Goal: Transaction & Acquisition: Purchase product/service

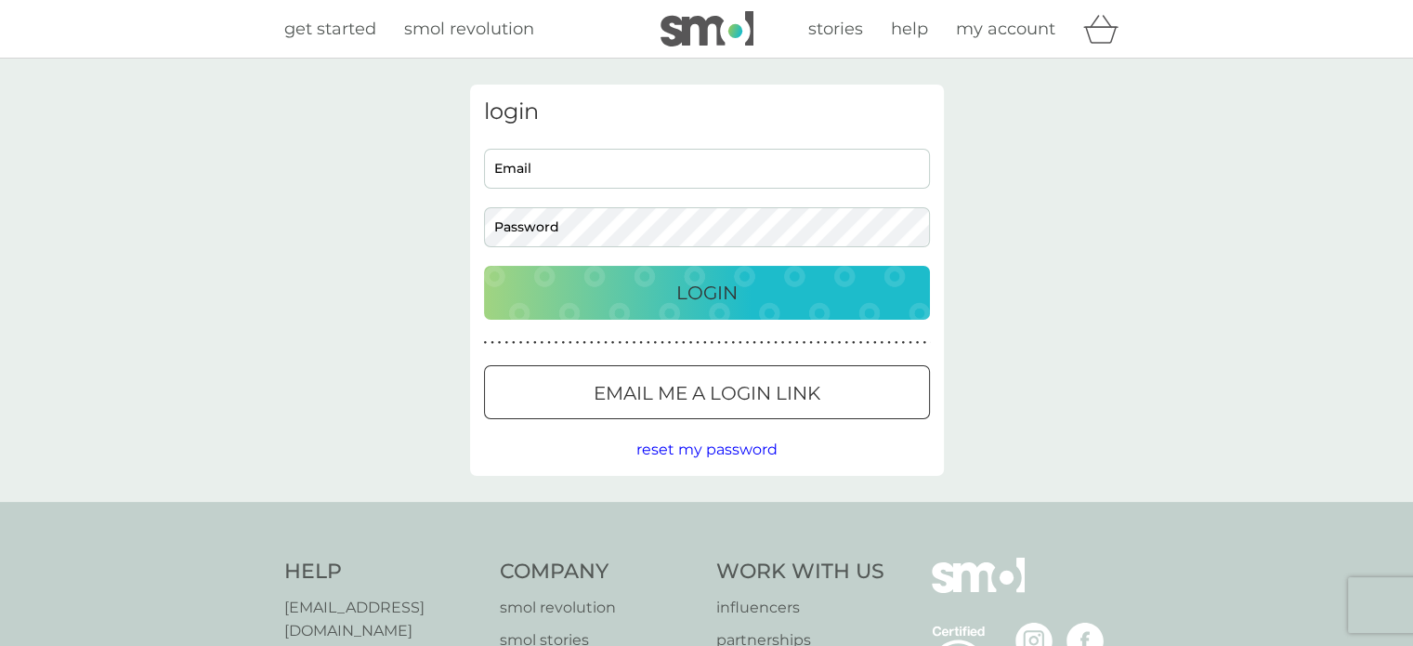
type input "zoer27@hotmail.com"
click at [710, 291] on p "Login" at bounding box center [706, 293] width 61 height 30
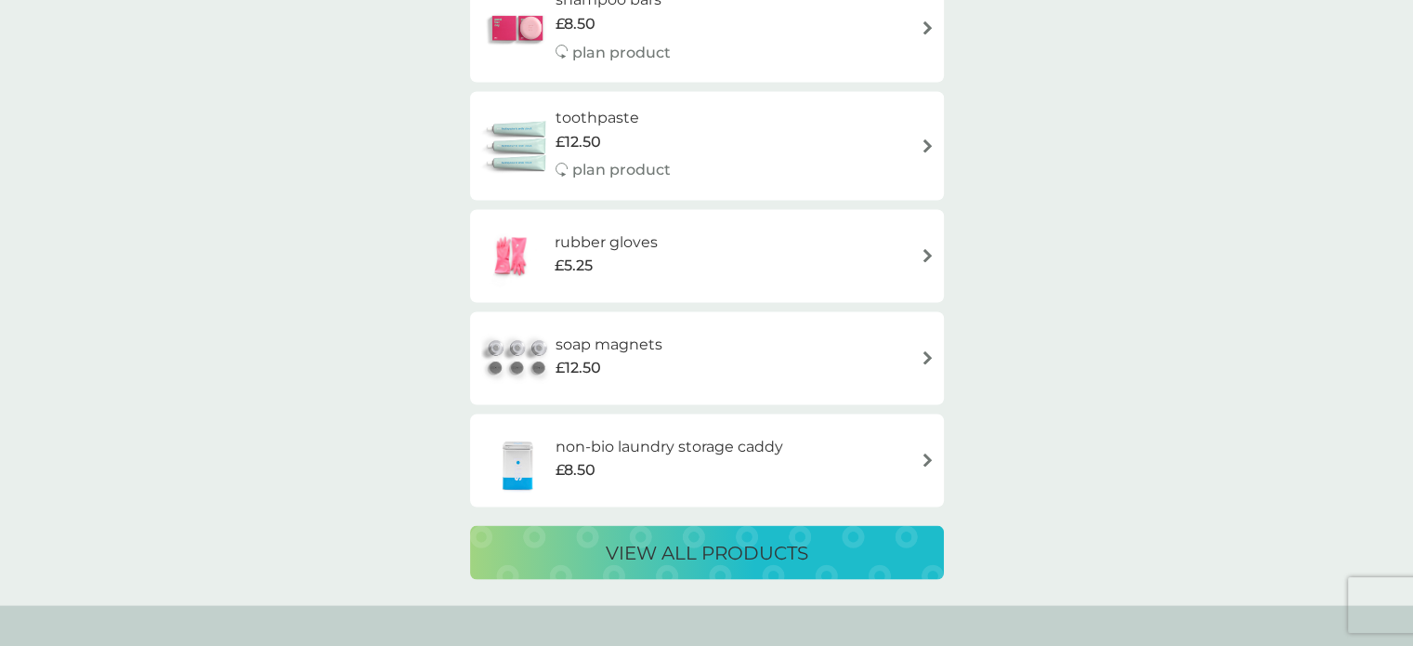
scroll to position [3810, 0]
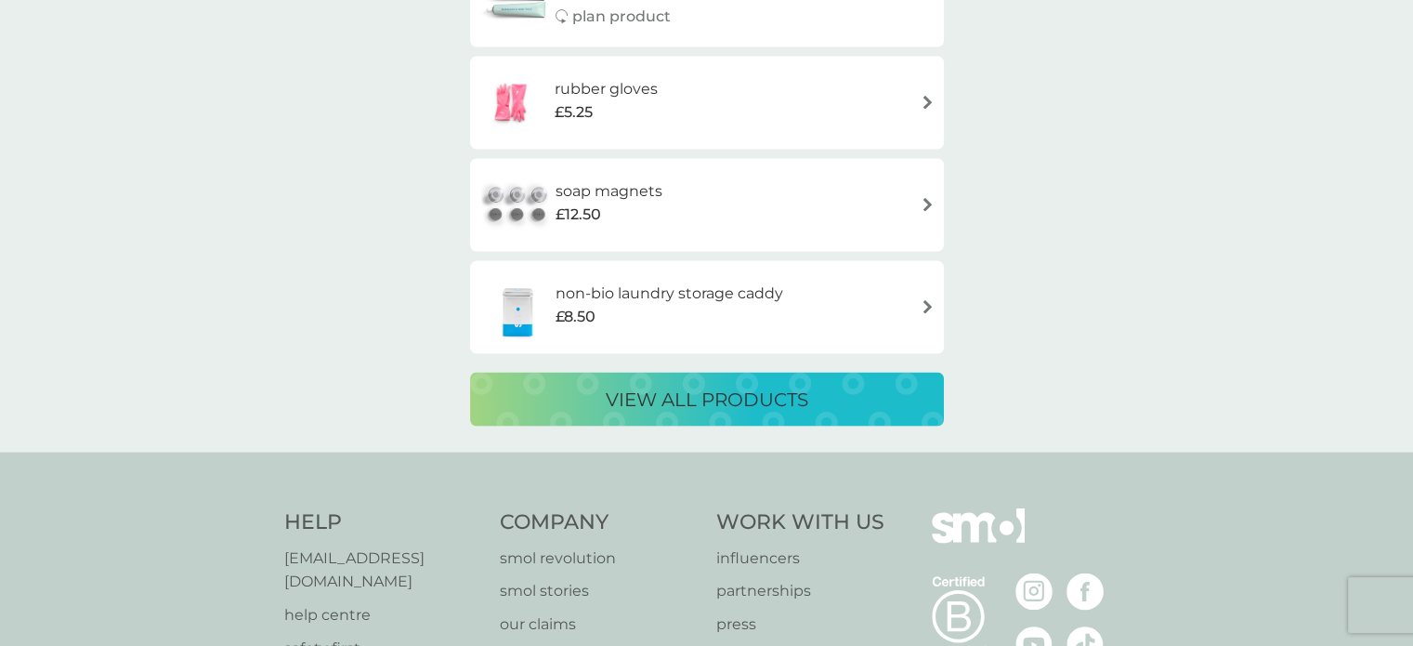
click at [682, 406] on p "view all products" at bounding box center [707, 400] width 203 height 30
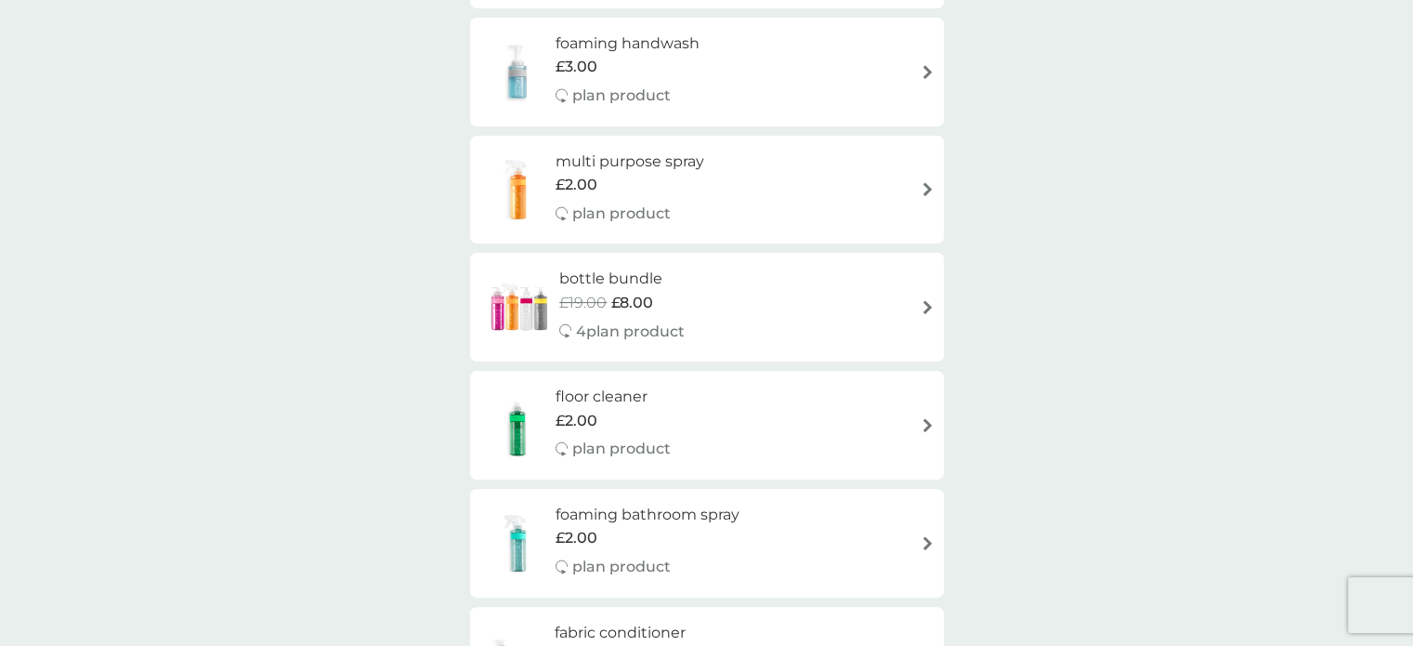
scroll to position [465, 0]
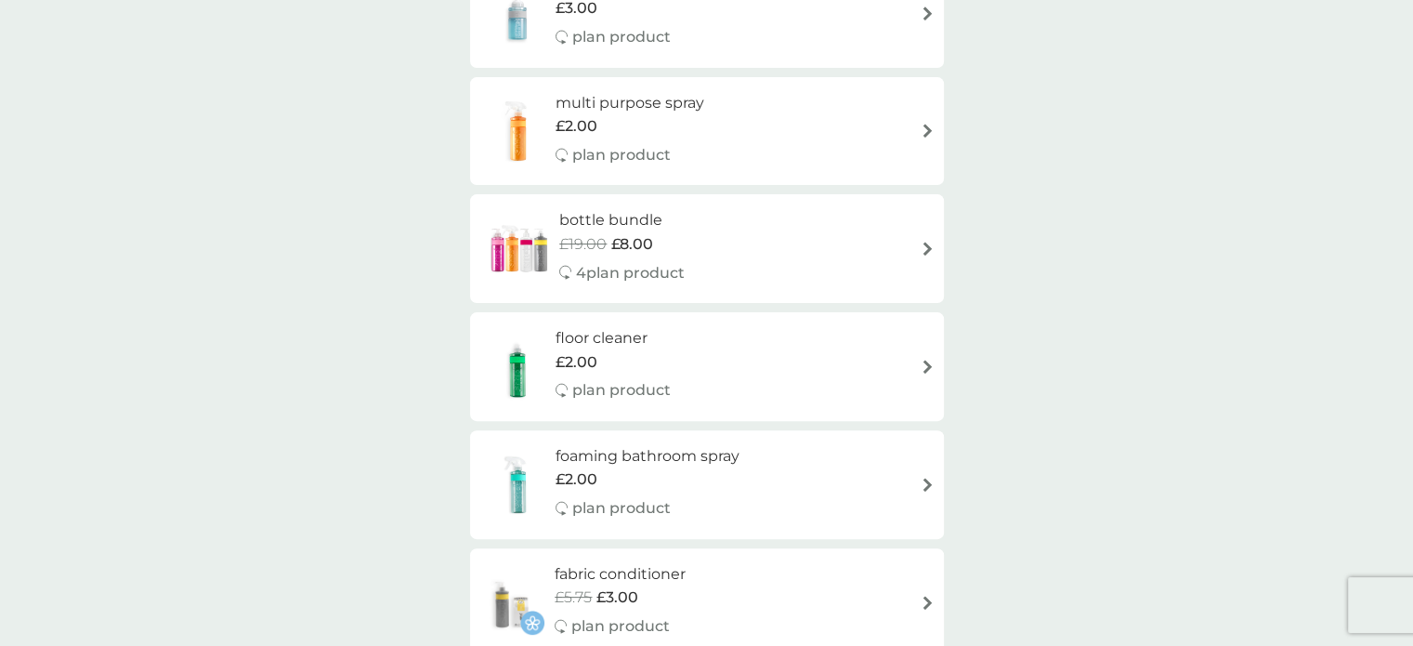
click at [923, 244] on img at bounding box center [928, 249] width 14 height 14
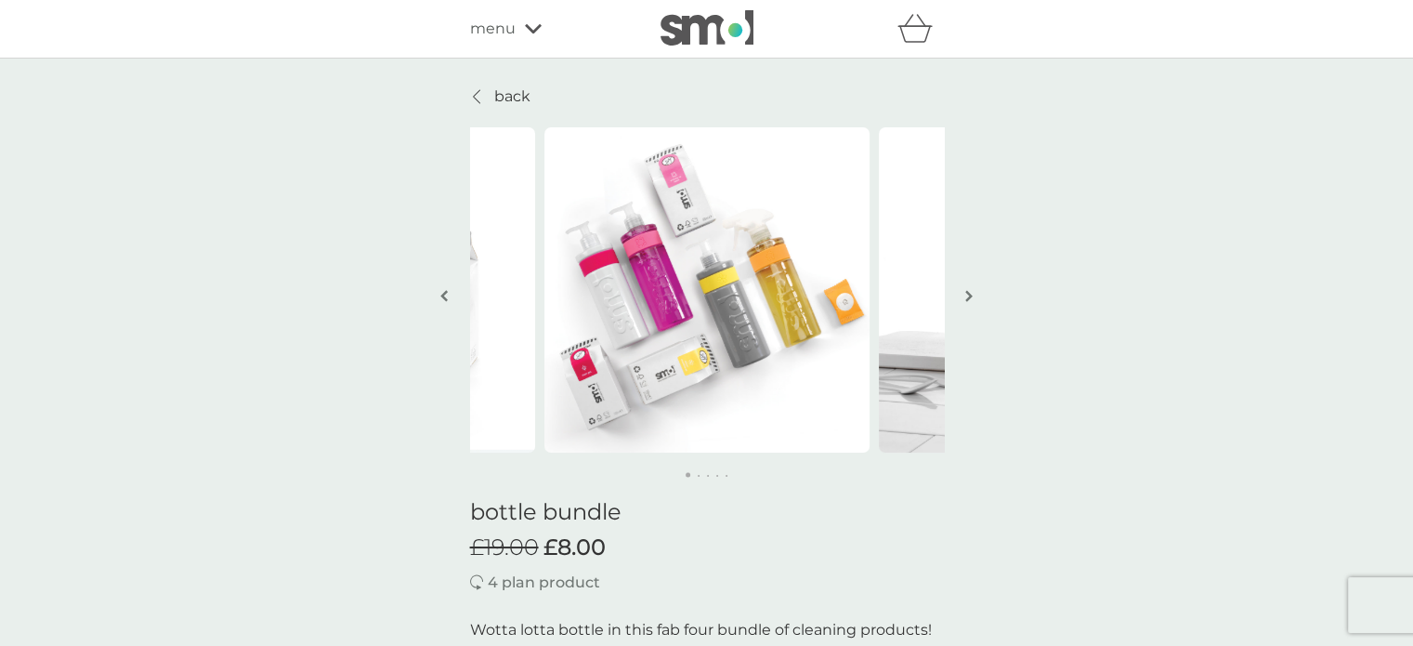
click at [968, 297] on img "button" at bounding box center [968, 296] width 7 height 14
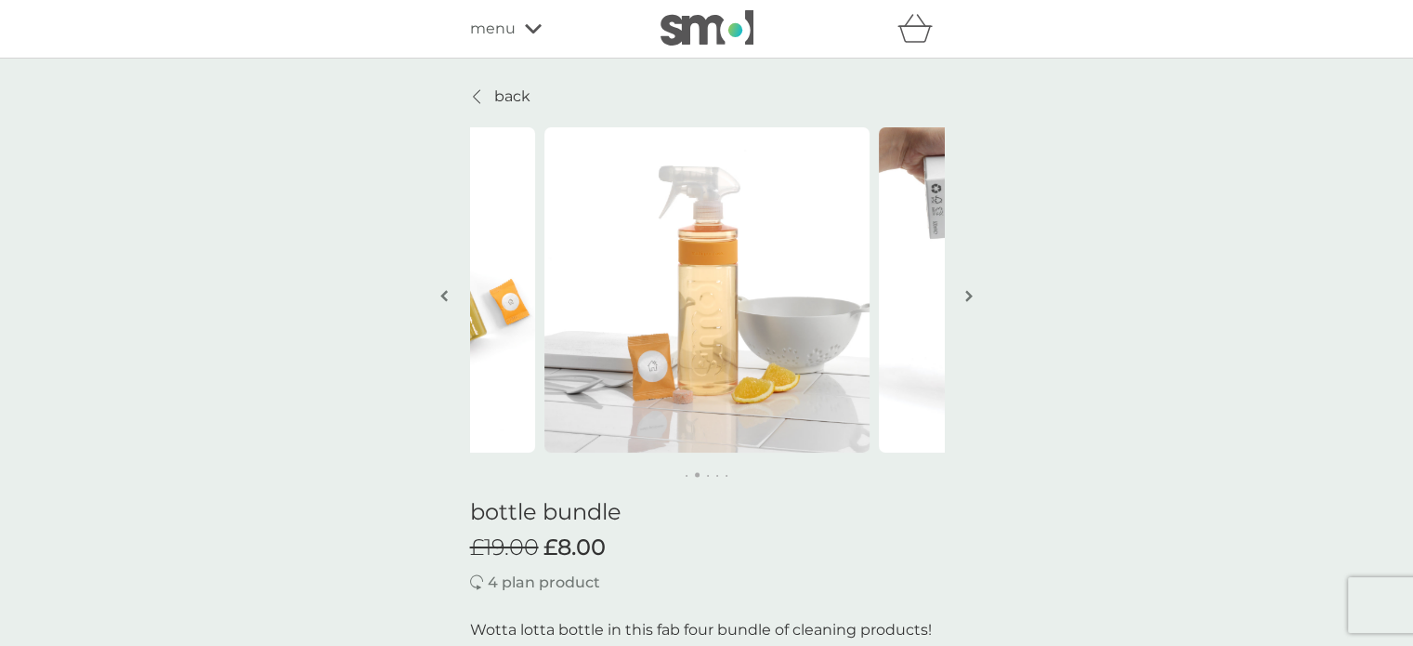
click at [970, 298] on img "button" at bounding box center [968, 296] width 7 height 14
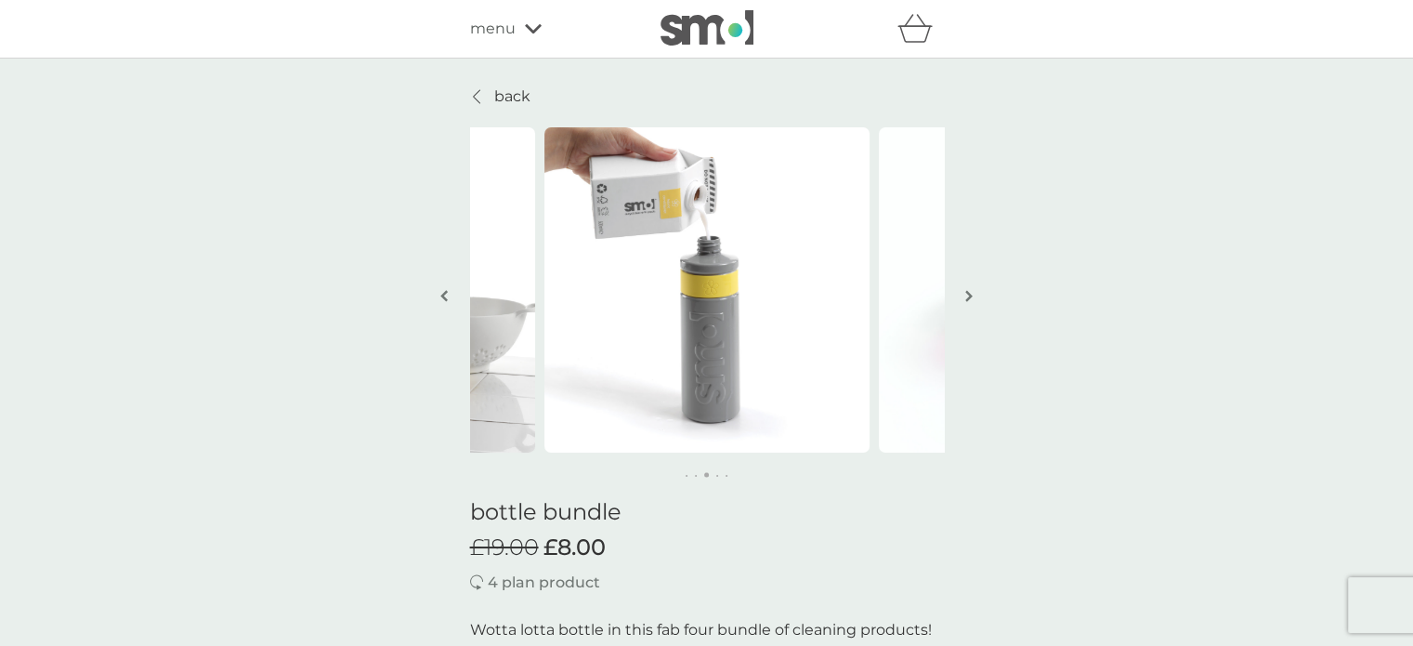
click at [970, 298] on img "button" at bounding box center [968, 296] width 7 height 14
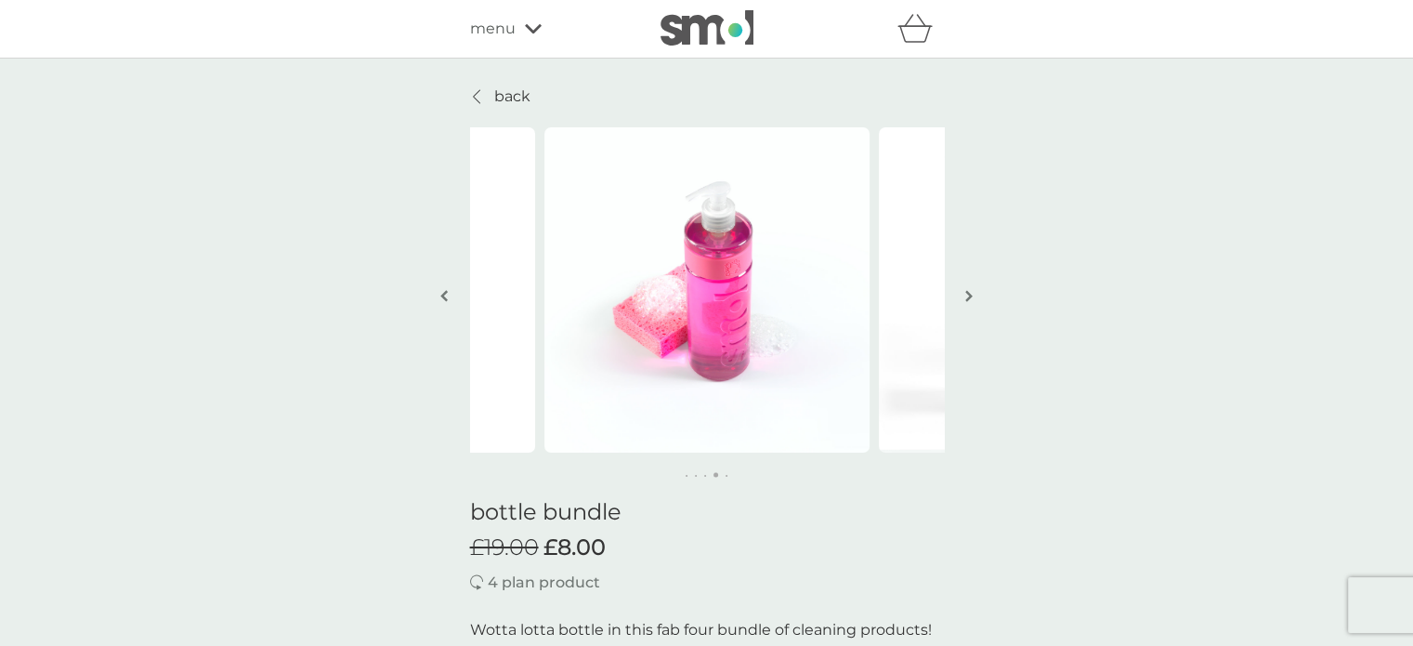
click at [970, 298] on img "button" at bounding box center [968, 296] width 7 height 14
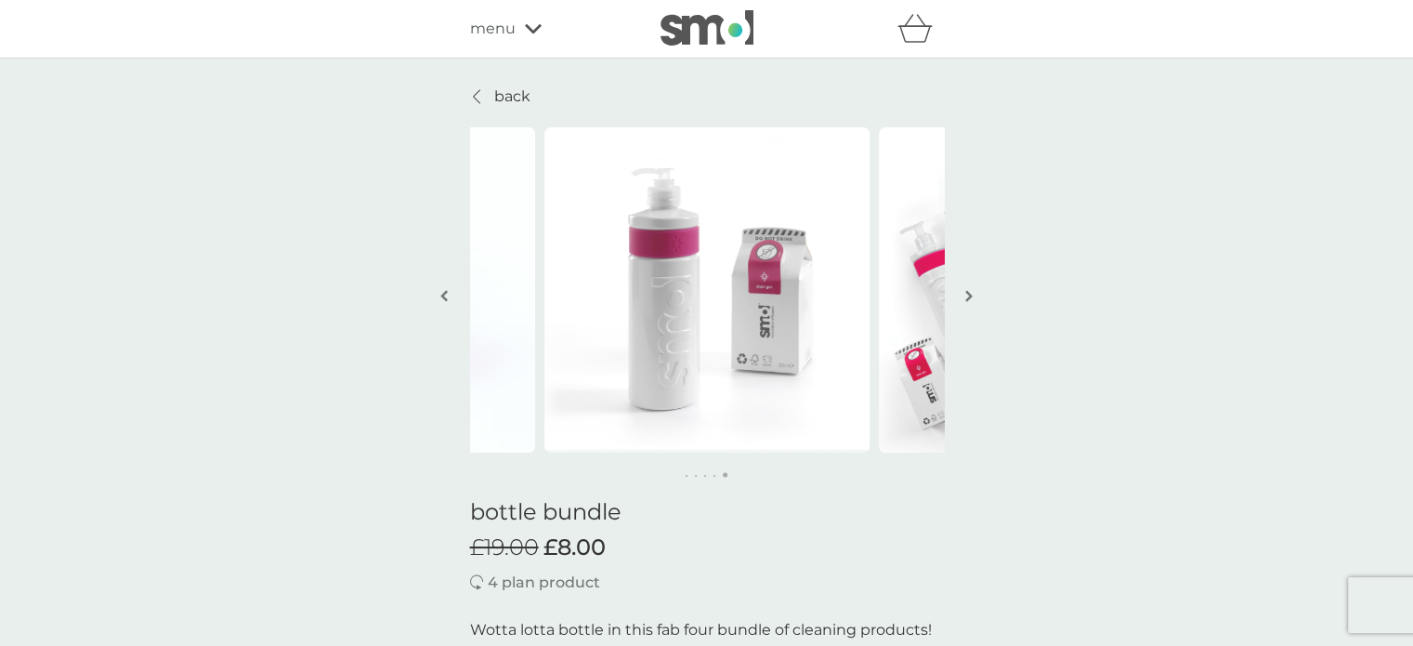
click at [970, 298] on img "button" at bounding box center [968, 296] width 7 height 14
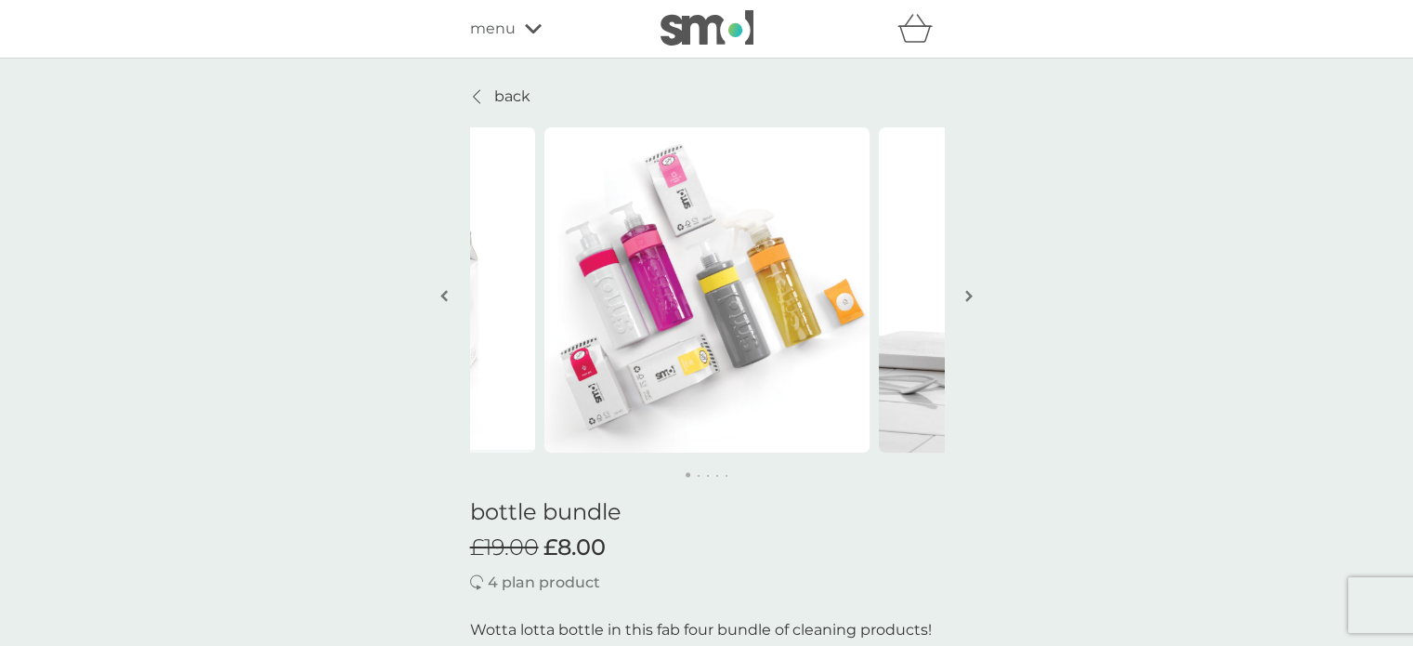
click at [970, 298] on img "button" at bounding box center [968, 296] width 7 height 14
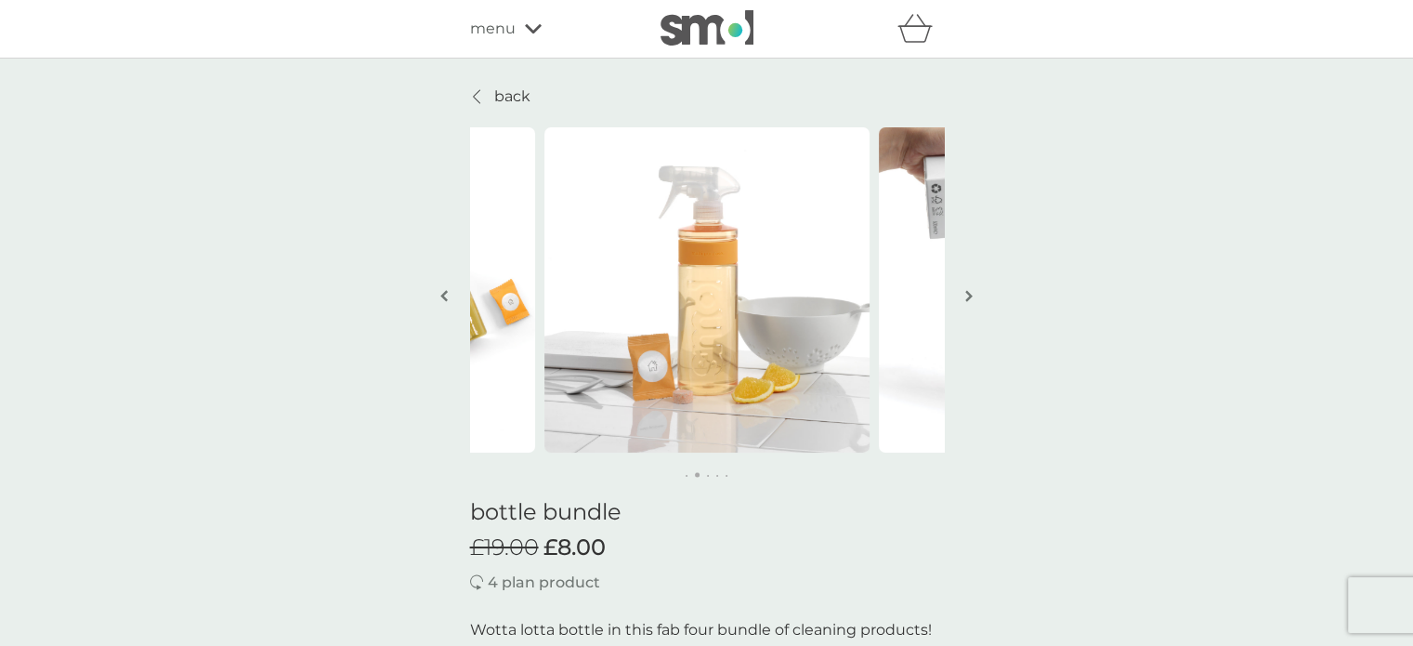
click at [970, 298] on img "button" at bounding box center [968, 296] width 7 height 14
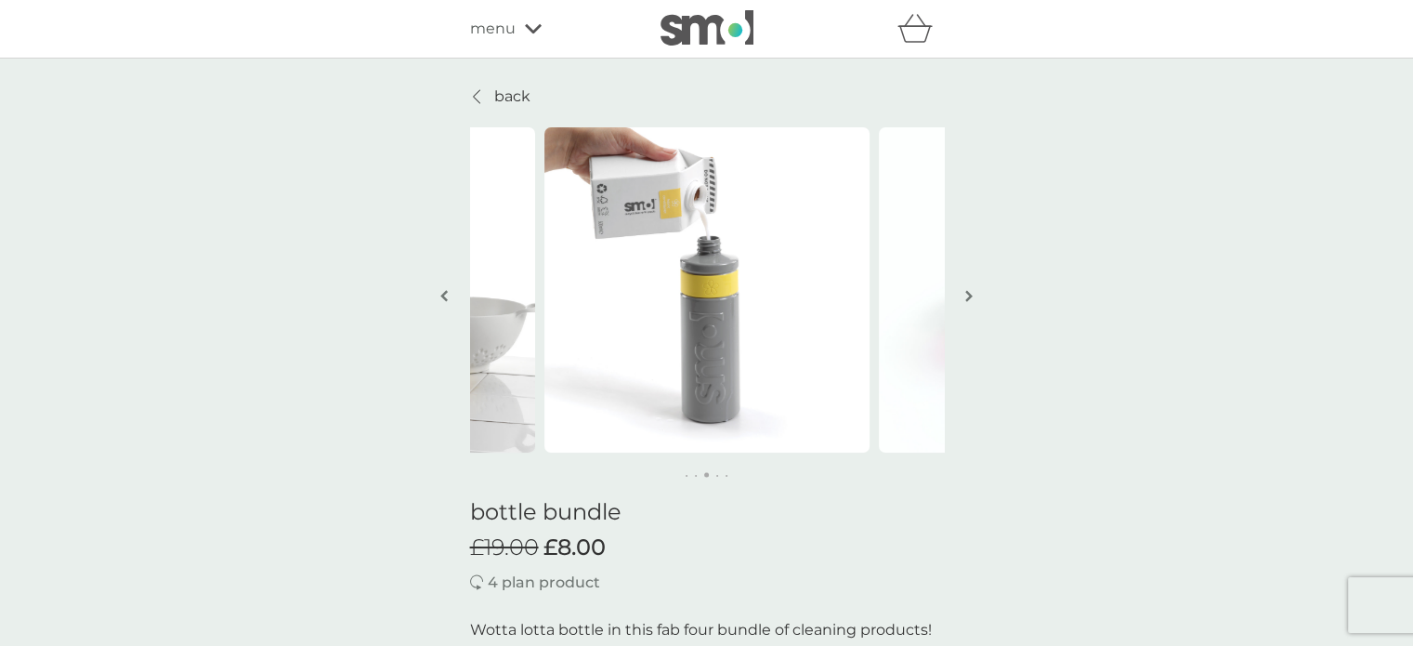
click at [970, 298] on img "button" at bounding box center [968, 296] width 7 height 14
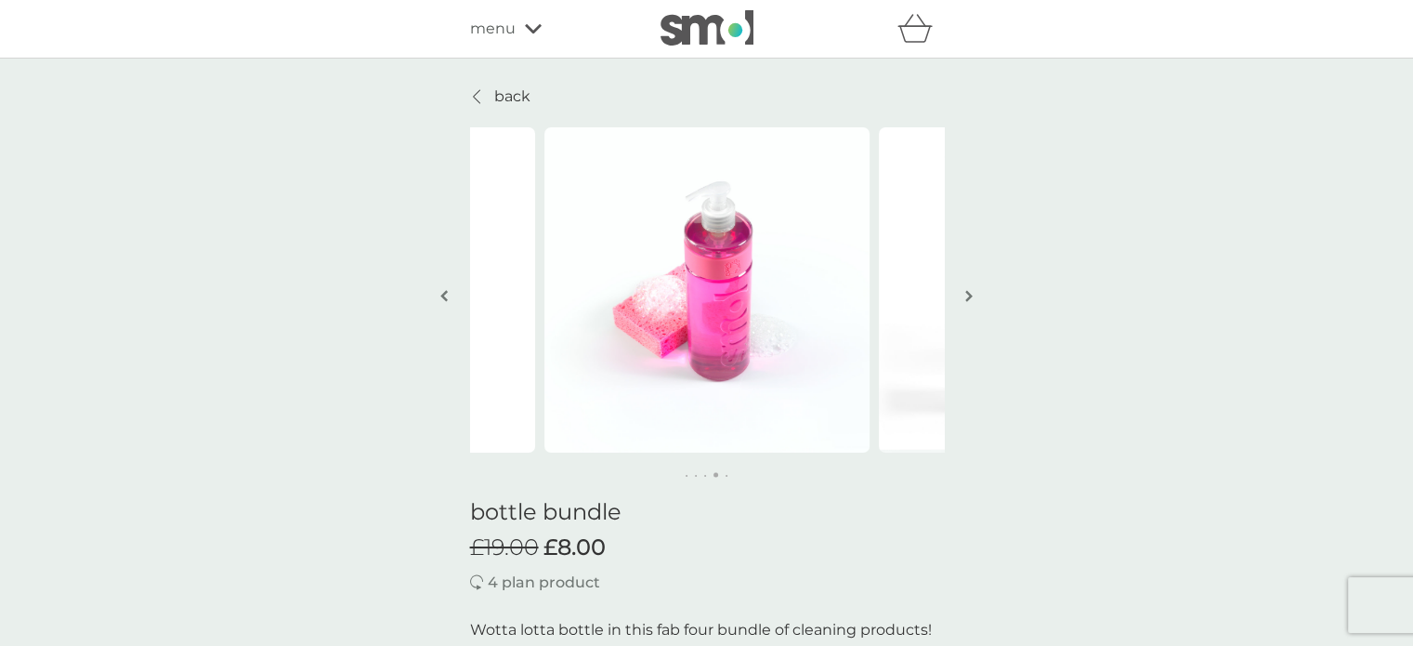
click at [480, 92] on div at bounding box center [477, 96] width 13 height 15
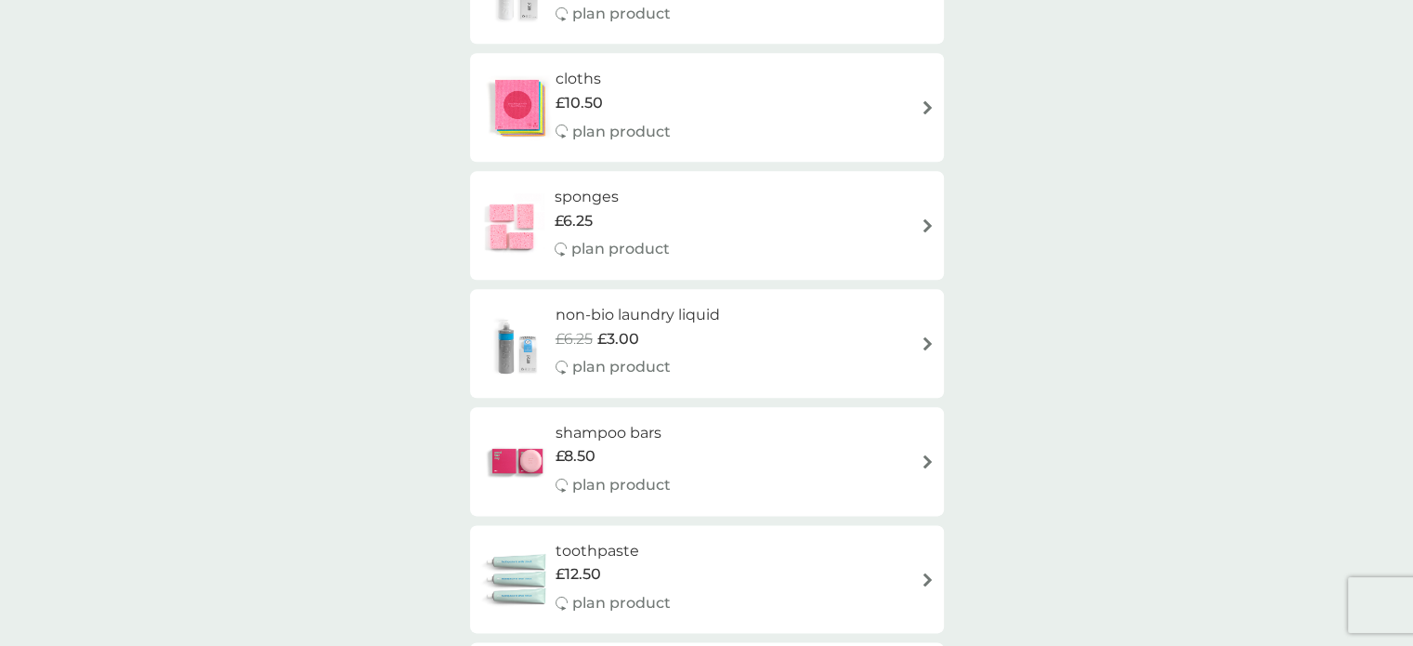
scroll to position [1951, 0]
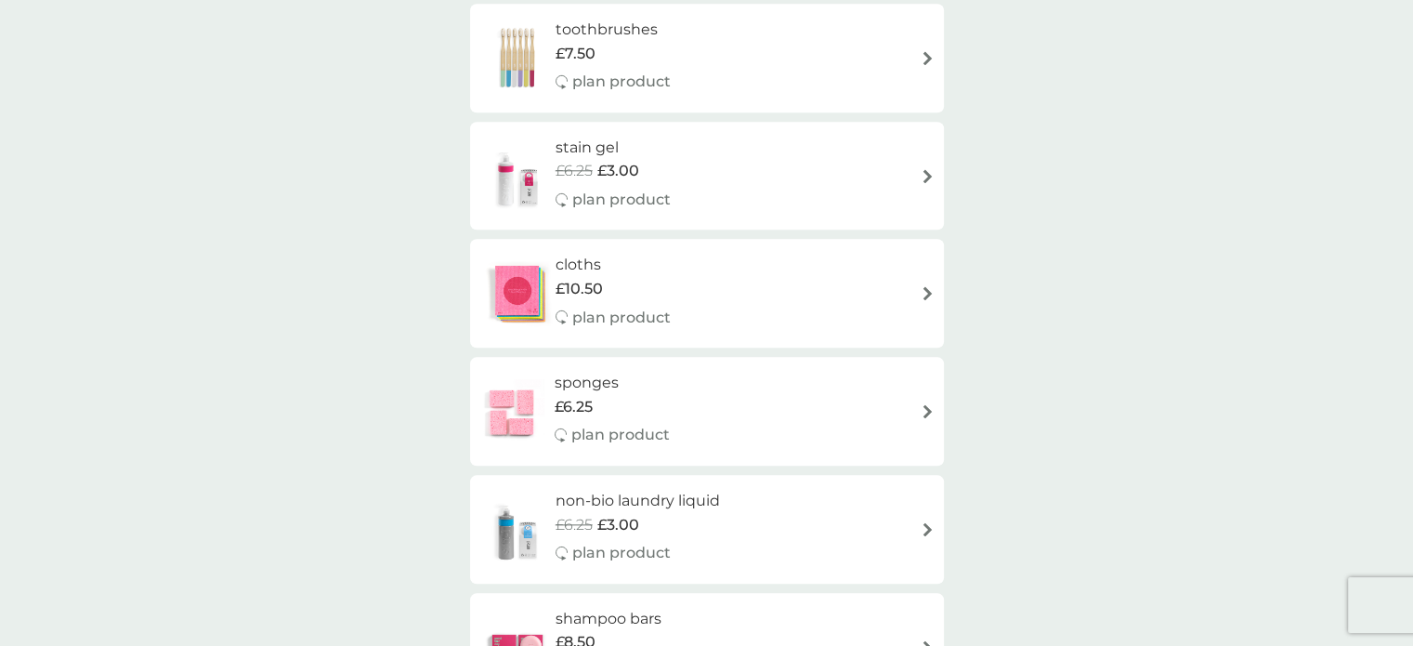
click at [919, 174] on div "stain gel £6.25 £3.00 plan product" at bounding box center [706, 176] width 455 height 81
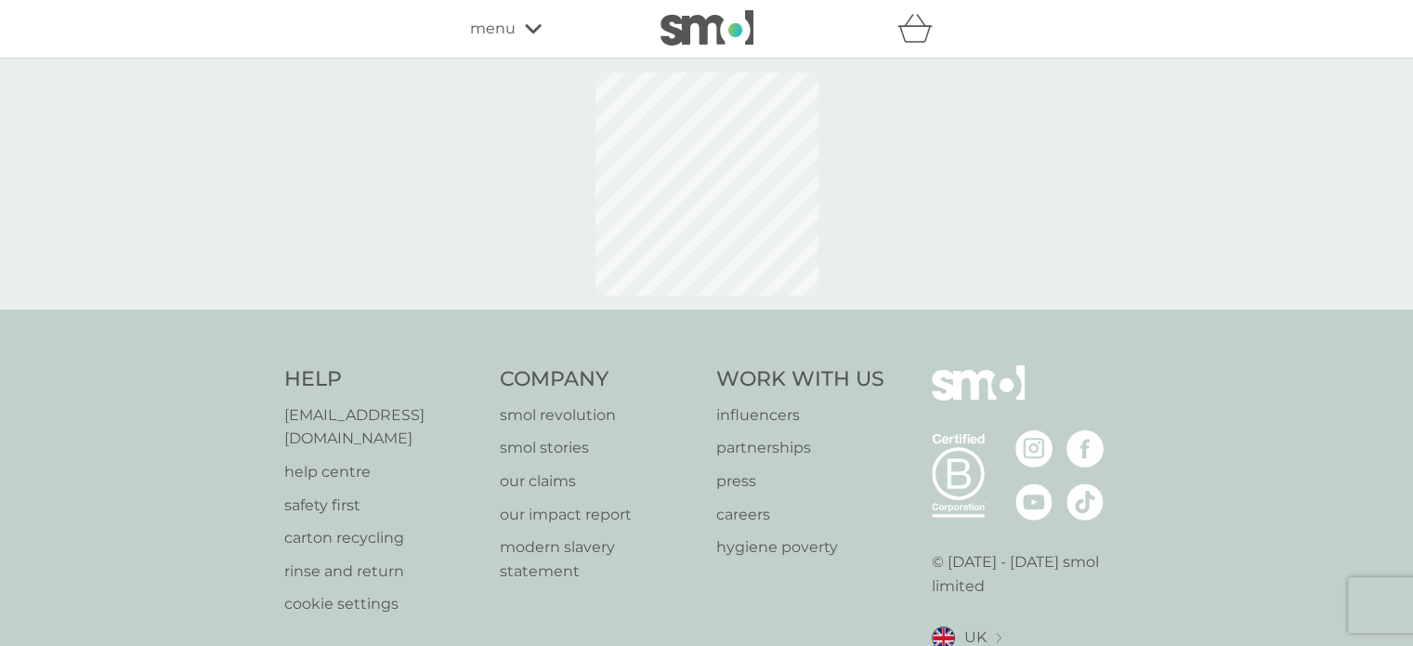
select select "182"
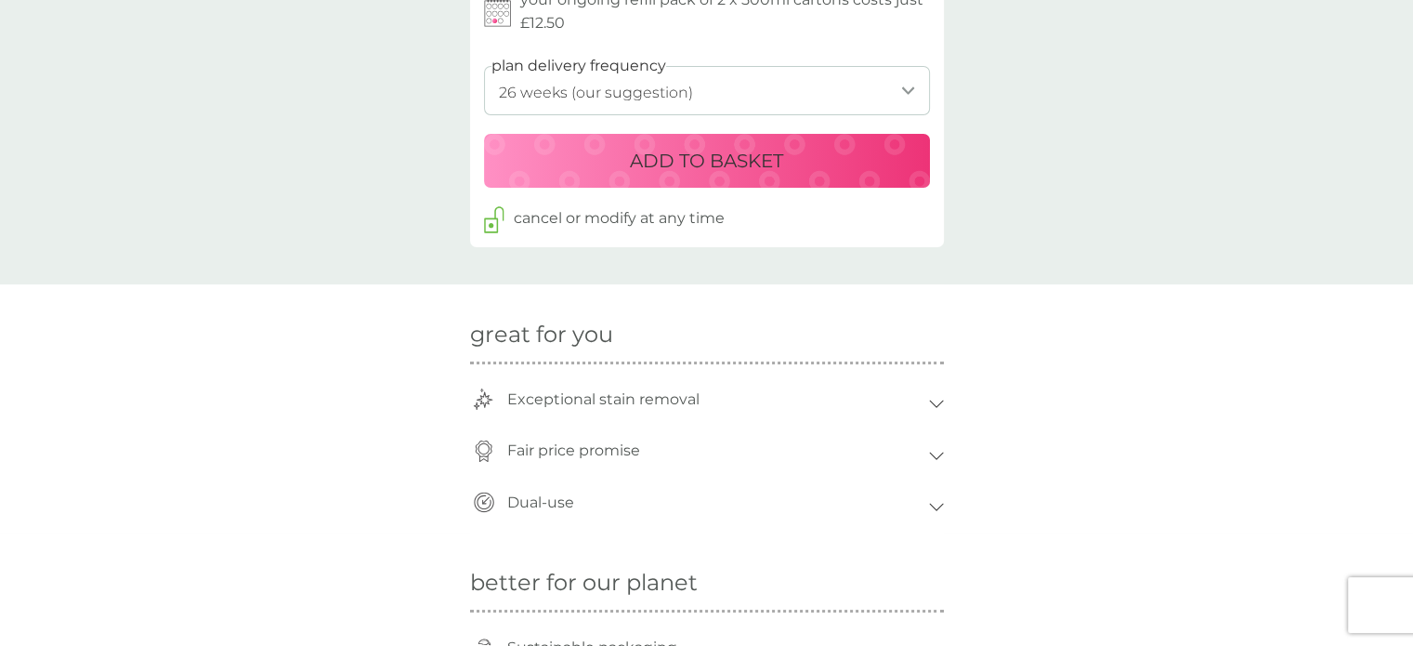
scroll to position [1022, 0]
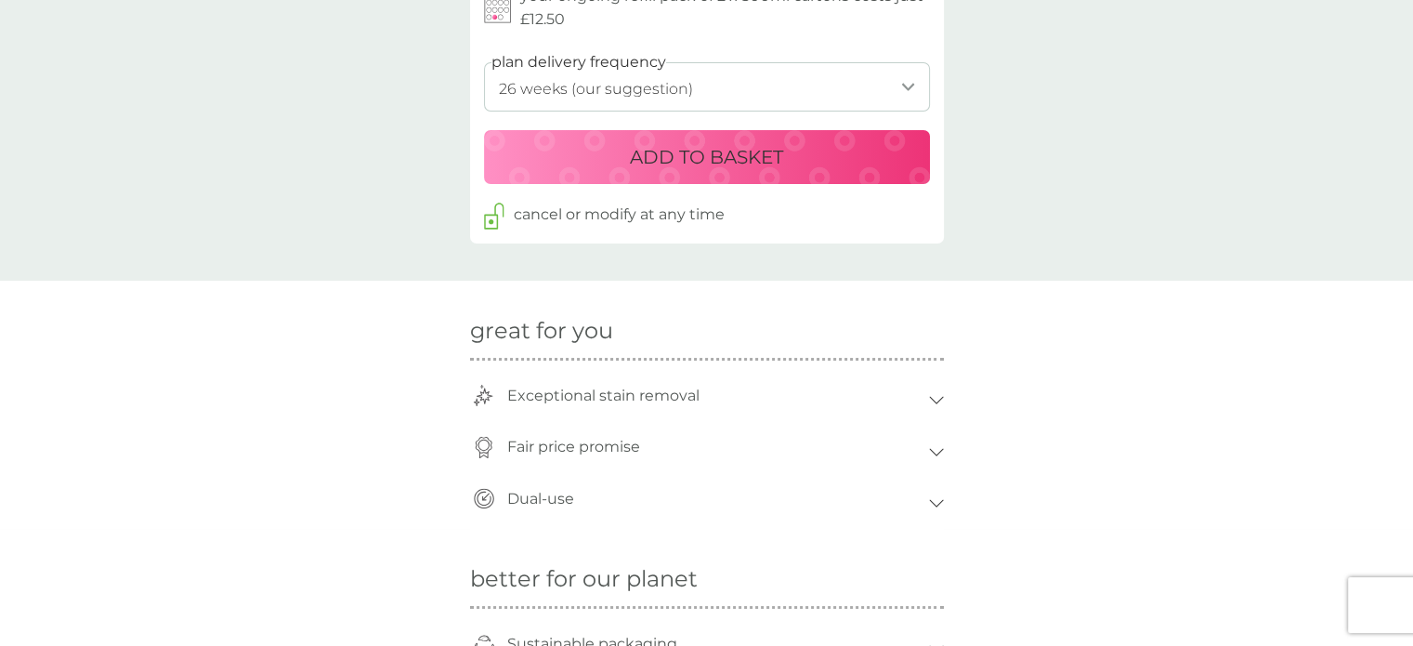
click at [904, 84] on select "1 week 2 weeks 3 weeks 4 weeks 5 weeks 6 weeks 7 weeks 8 weeks 9 weeks 10 weeks…" at bounding box center [707, 86] width 446 height 49
click at [1169, 427] on div "great for you Exceptional stain removal Powerful enzyme technology gives except…" at bounding box center [706, 405] width 1413 height 249
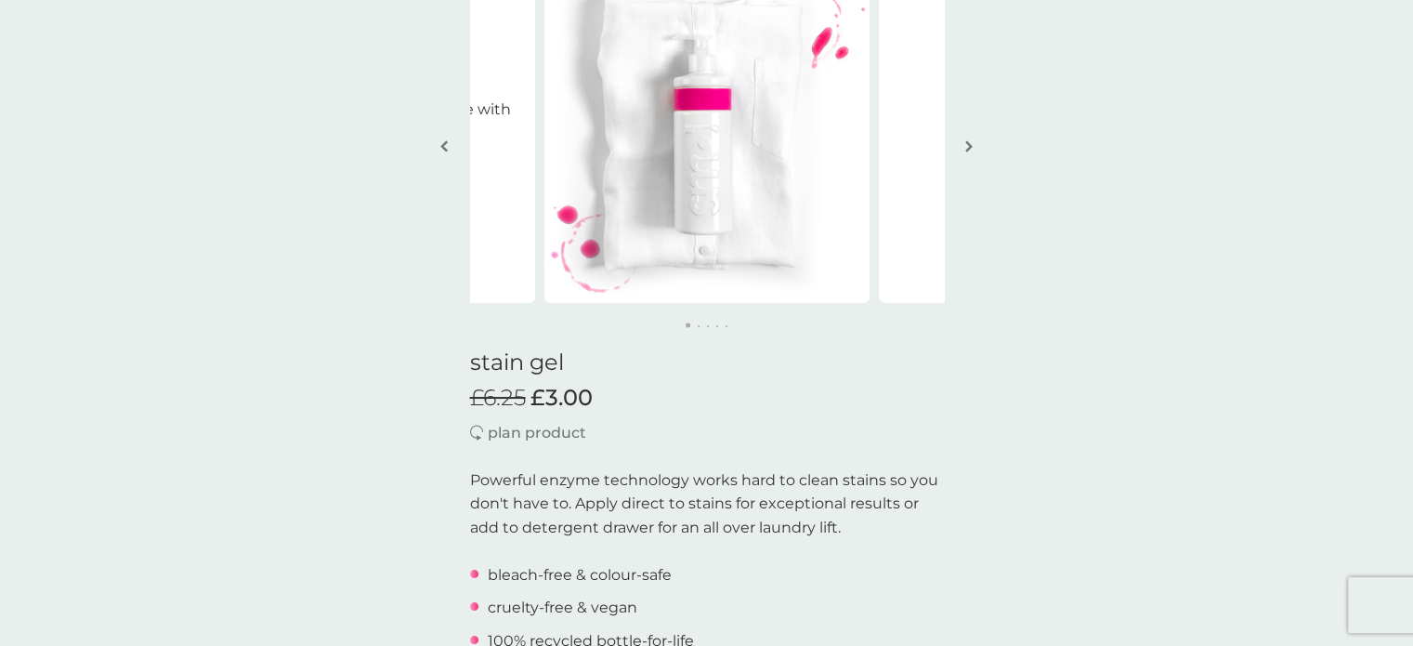
scroll to position [0, 0]
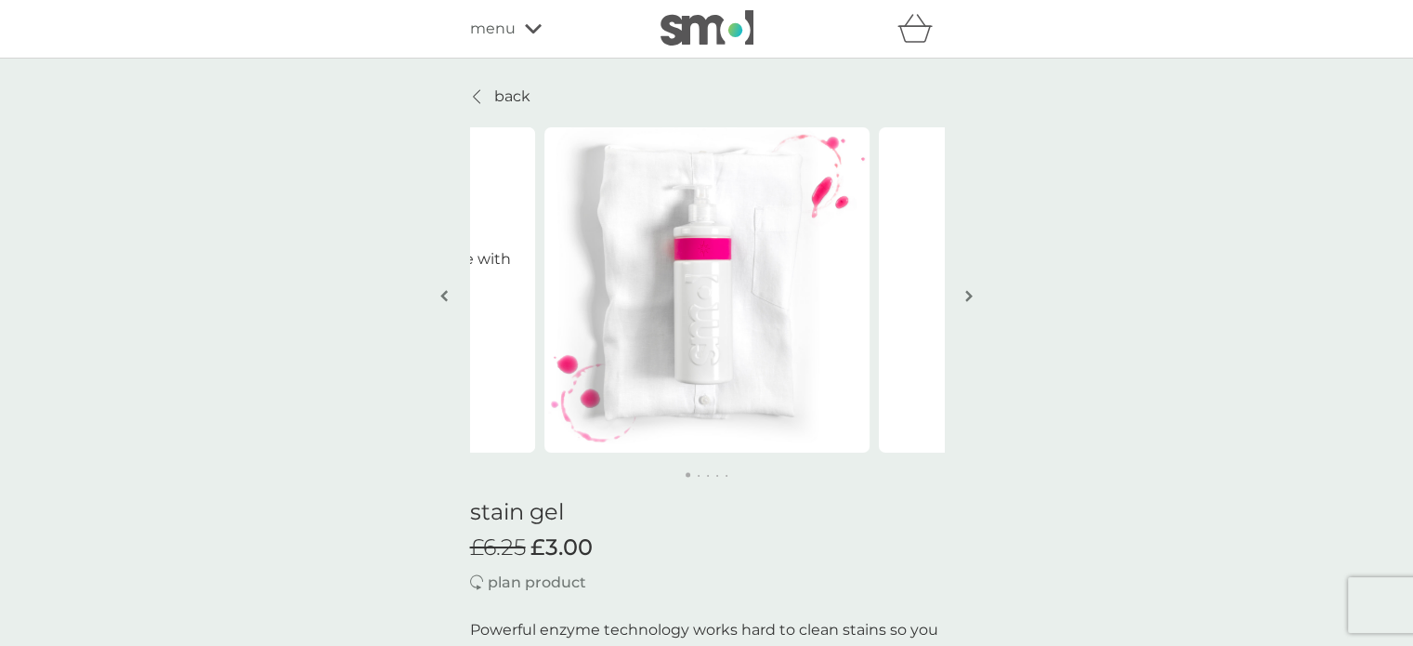
click at [517, 94] on p "back" at bounding box center [512, 97] width 36 height 24
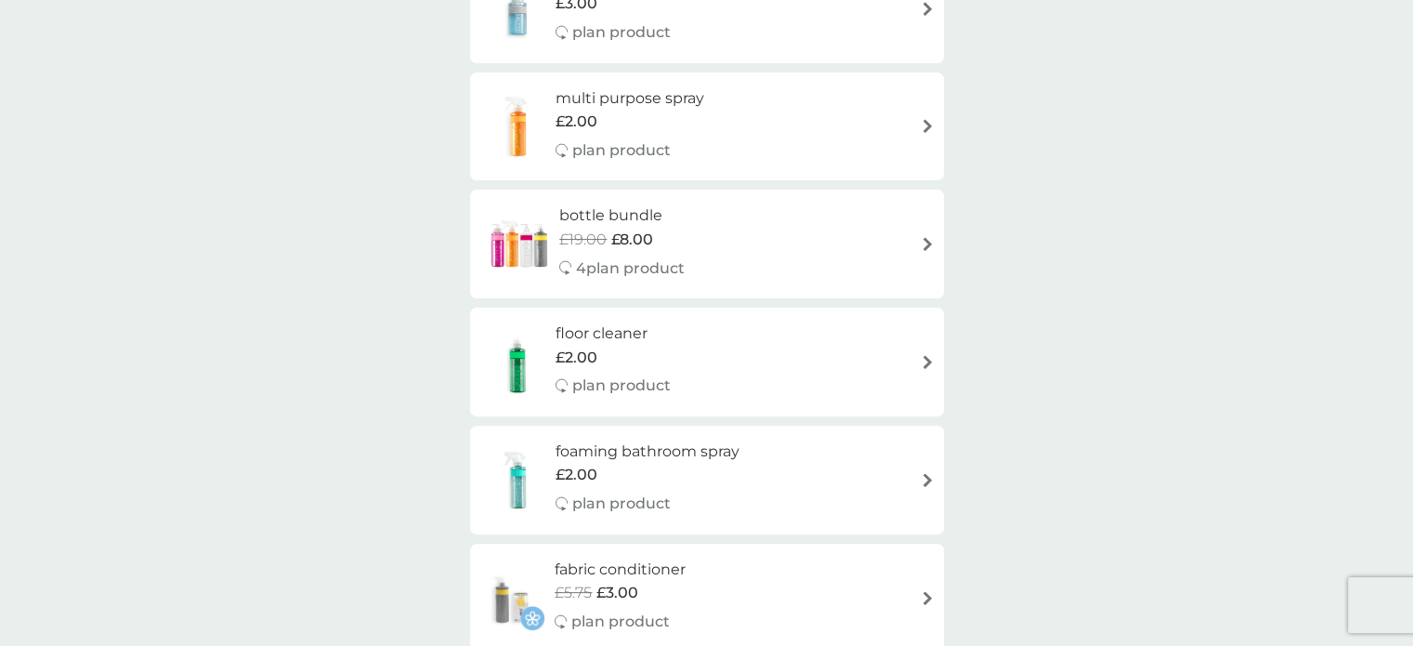
scroll to position [465, 0]
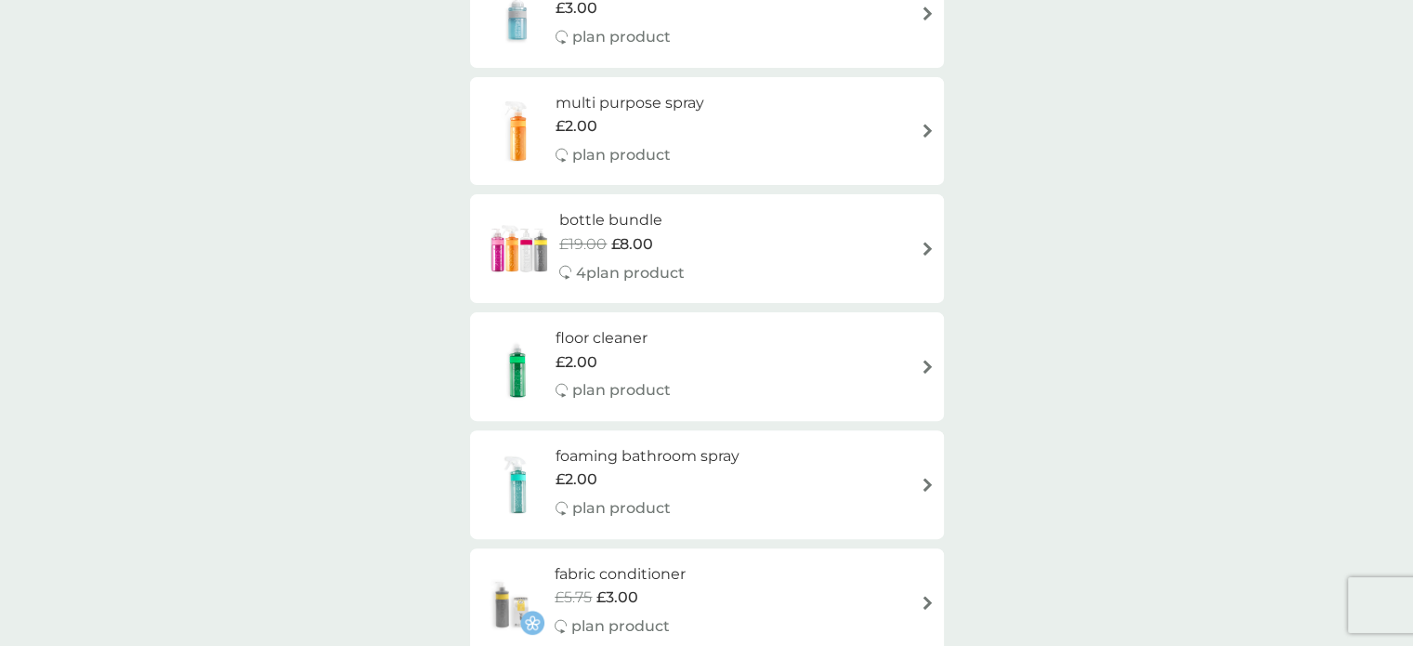
click at [925, 480] on img at bounding box center [928, 485] width 14 height 14
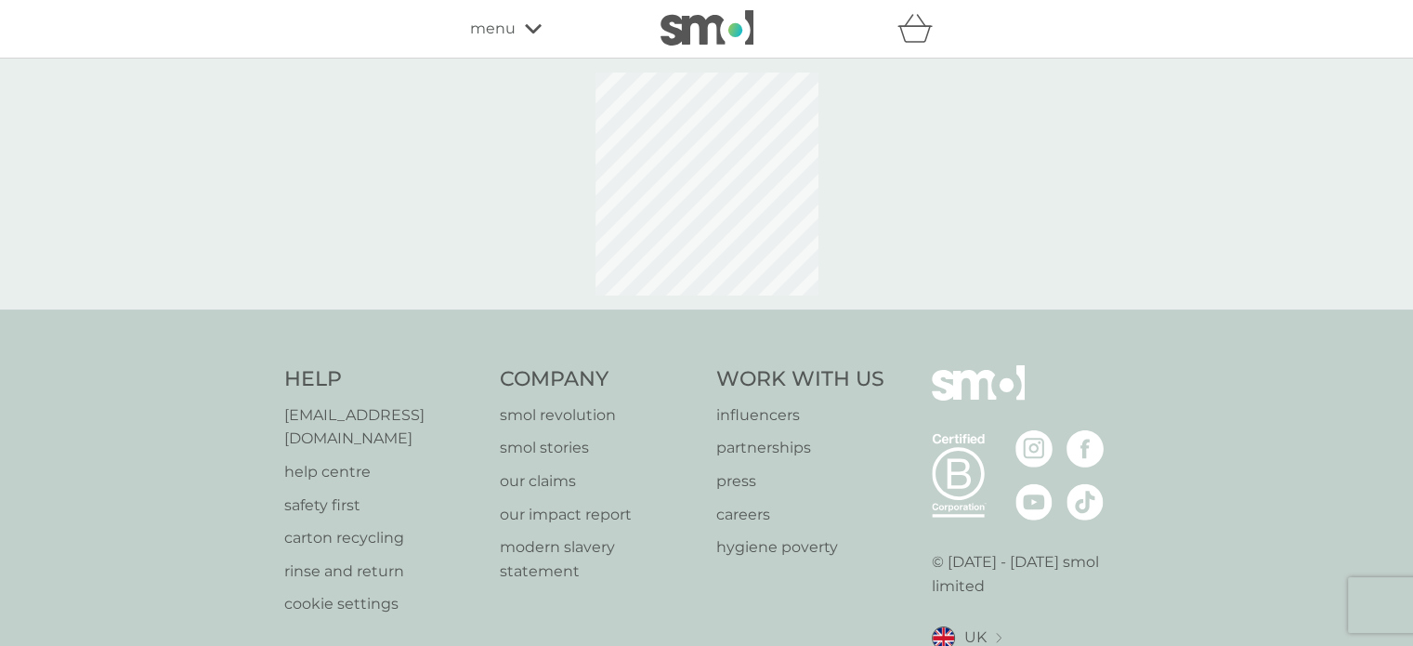
select select "182"
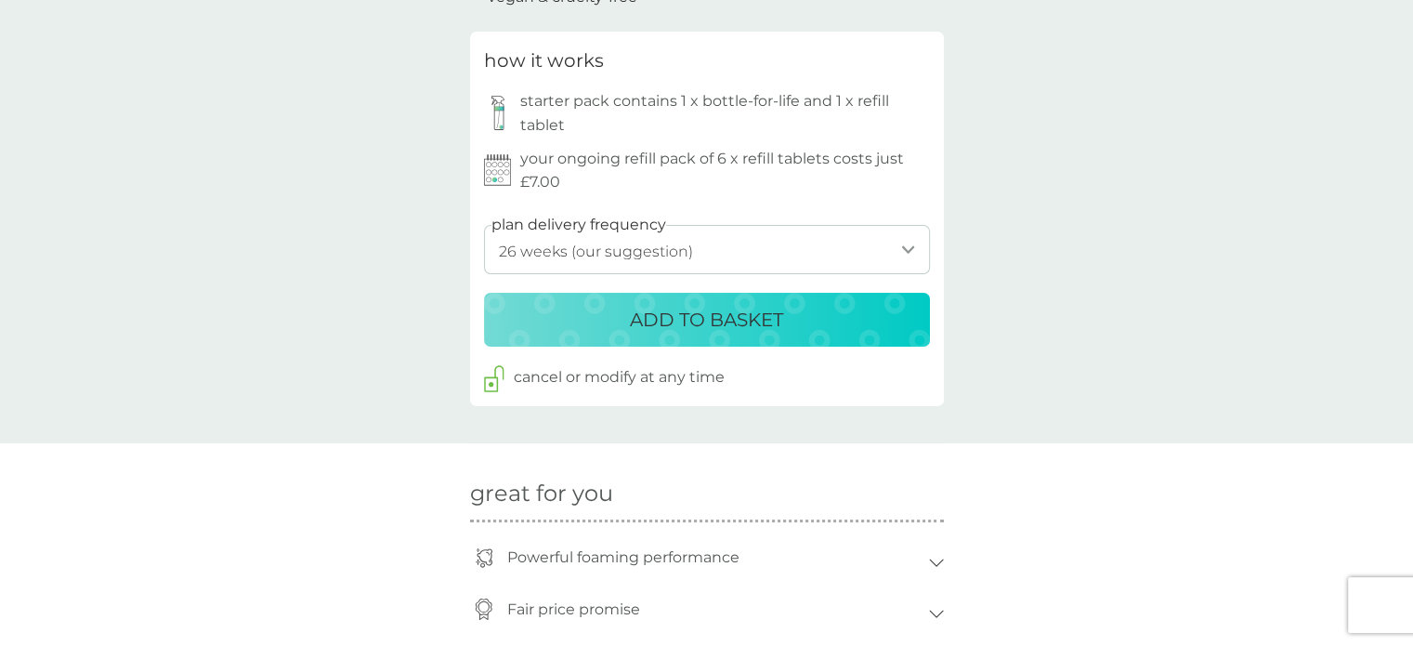
scroll to position [929, 0]
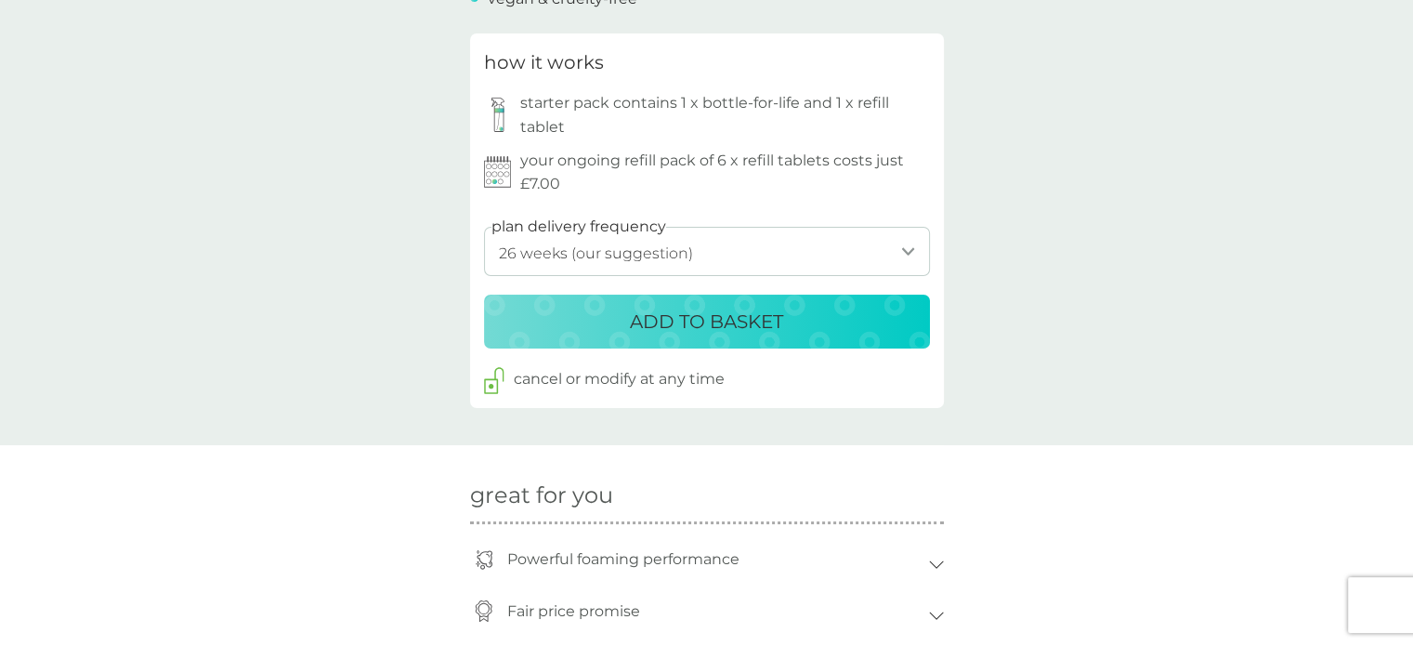
click at [717, 320] on p "ADD TO BASKET" at bounding box center [706, 322] width 153 height 30
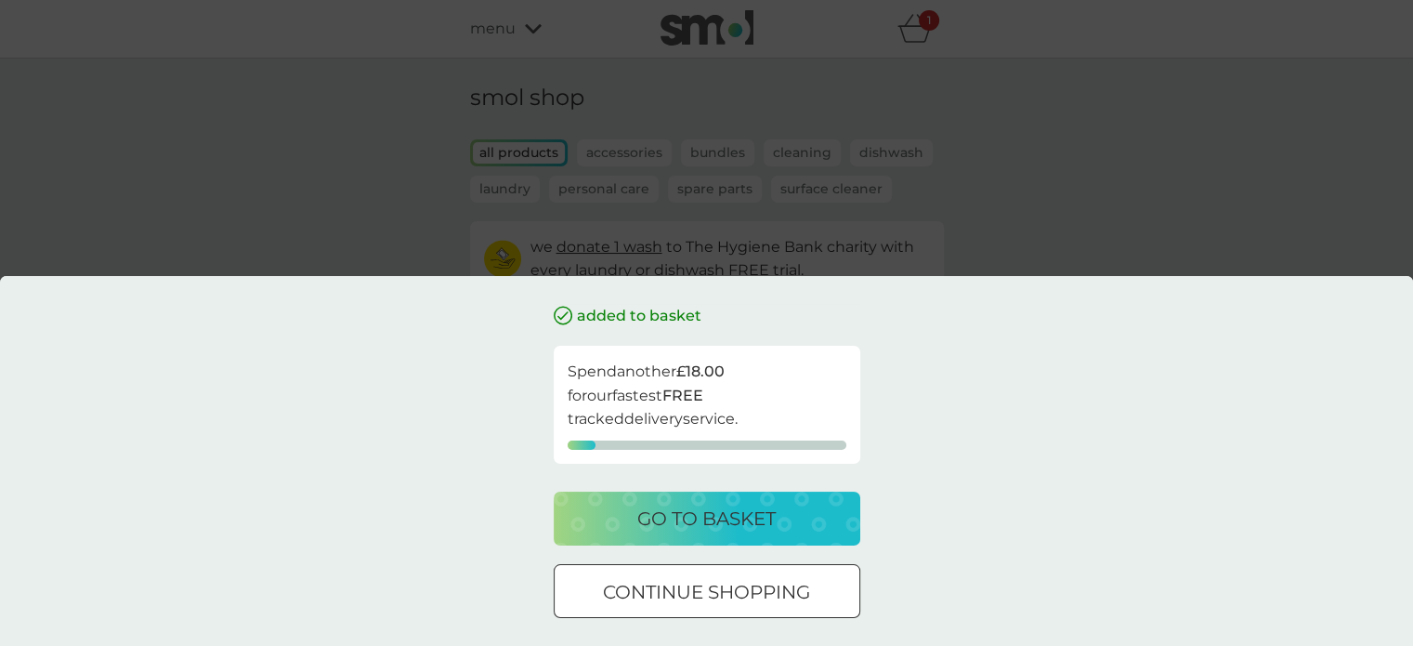
click at [683, 594] on div at bounding box center [707, 593] width 67 height 20
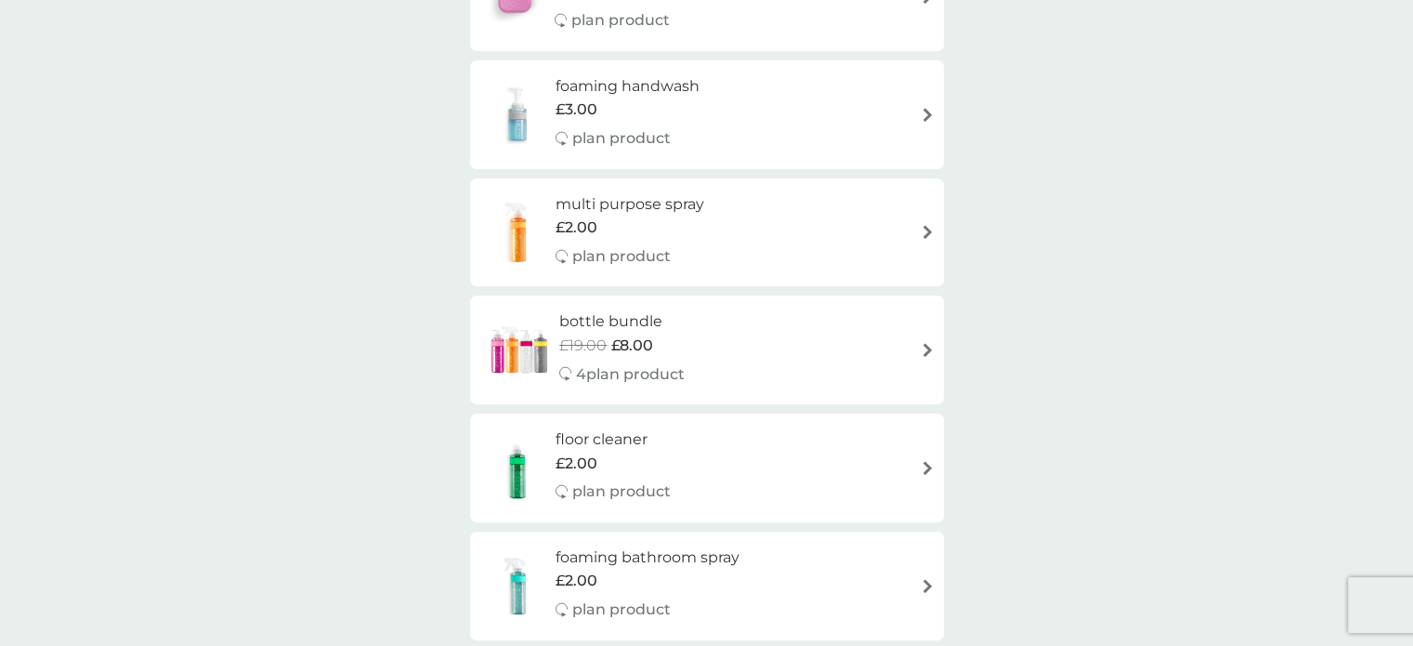
scroll to position [465, 0]
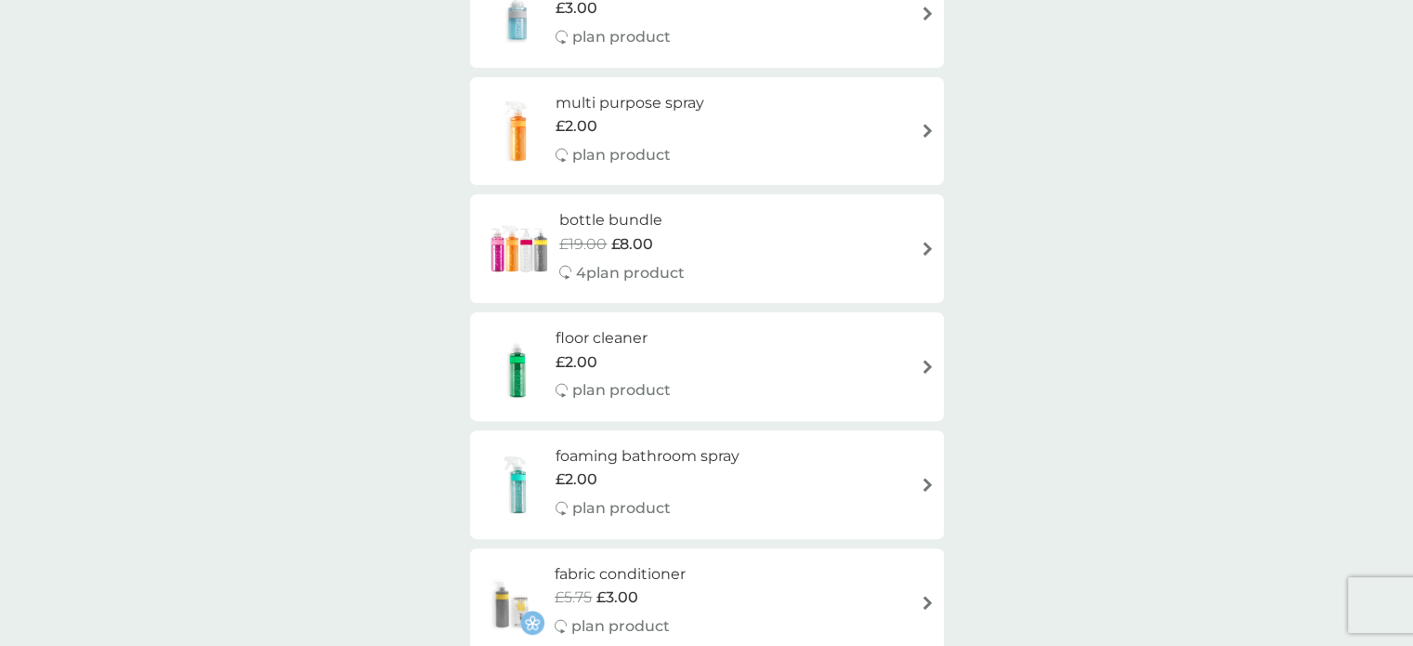
click at [910, 123] on div "multi purpose spray £2.00 plan product" at bounding box center [706, 131] width 455 height 81
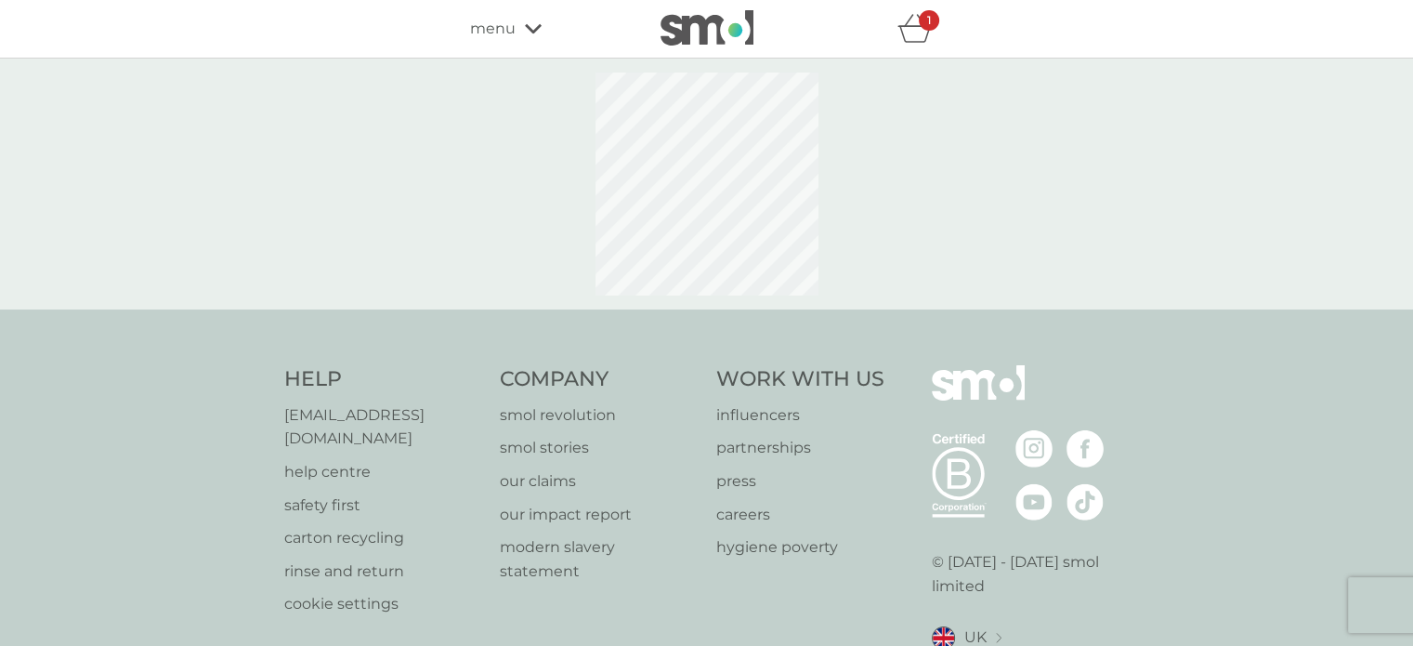
select select "112"
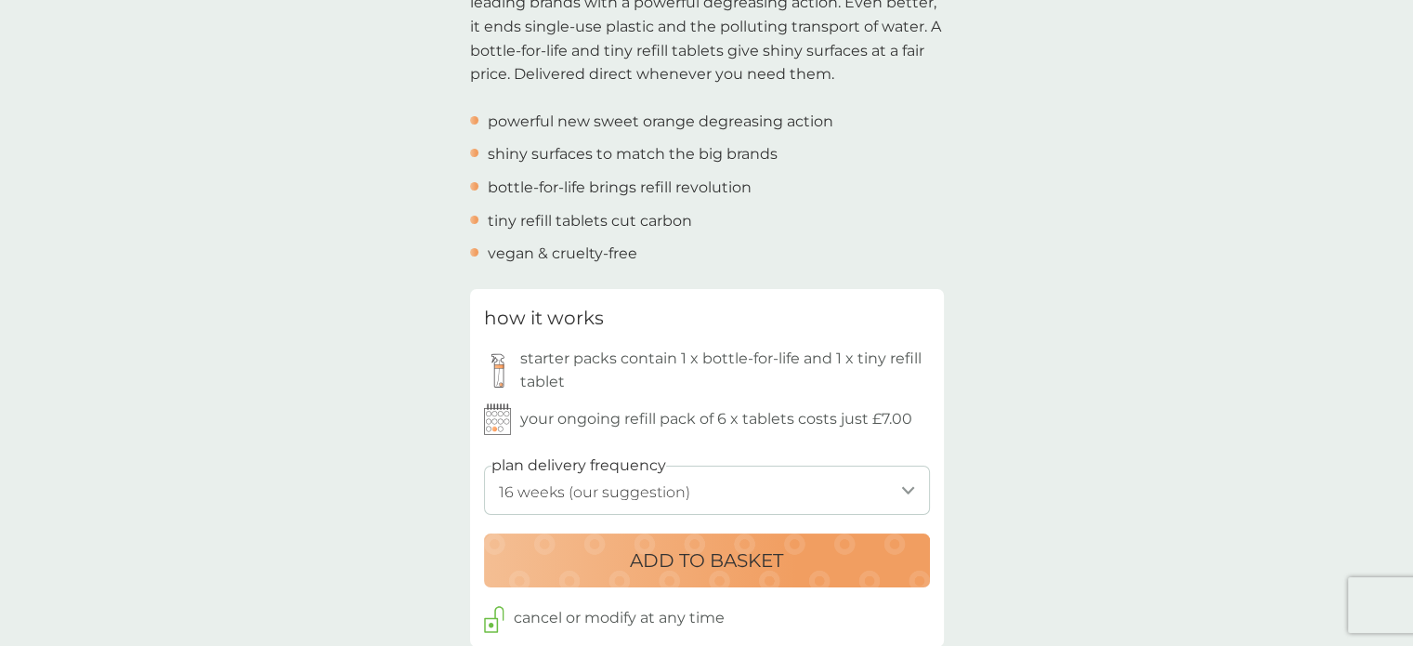
scroll to position [836, 0]
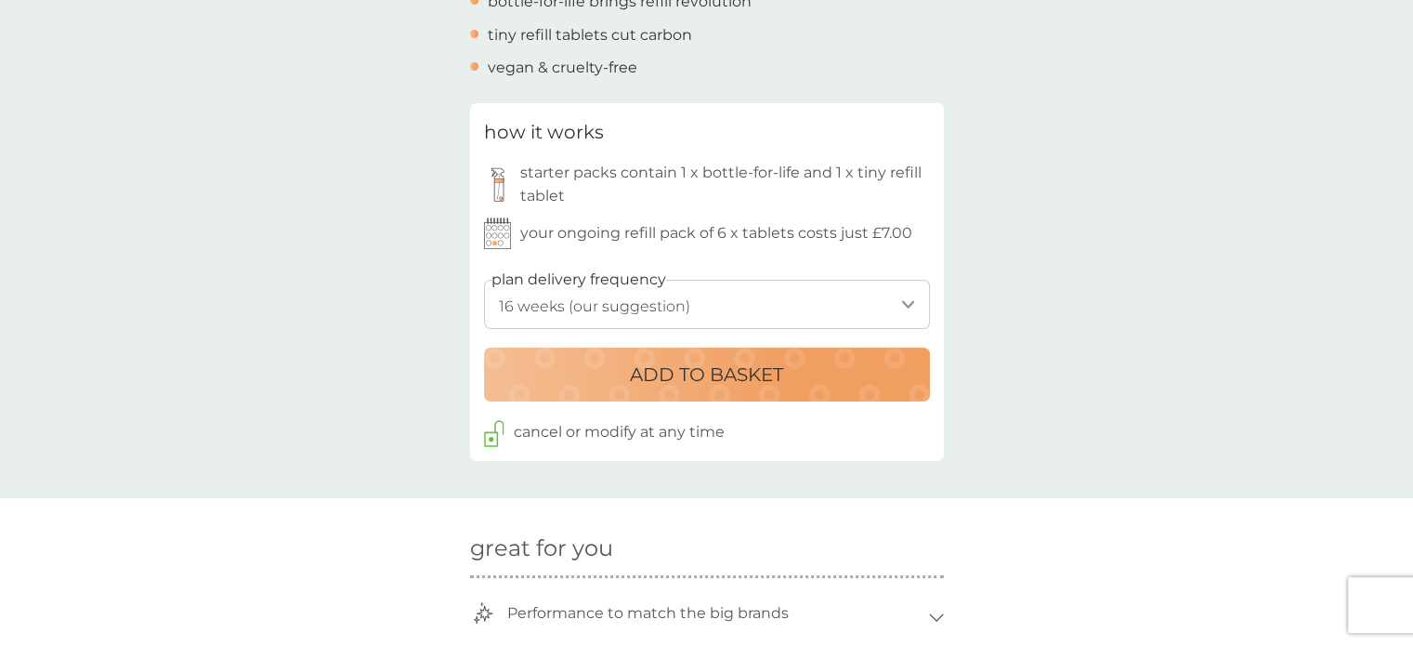
click at [911, 303] on select "1 week 2 weeks 3 weeks 4 weeks 5 weeks 6 weeks 7 weeks 8 weeks 9 weeks 10 weeks…" at bounding box center [707, 304] width 446 height 49
click at [484, 280] on select "1 week 2 weeks 3 weeks 4 weeks 5 weeks 6 weeks 7 weeks 8 weeks 9 weeks 10 weeks…" at bounding box center [707, 304] width 446 height 49
click at [791, 376] on div "ADD TO BASKET" at bounding box center [707, 375] width 409 height 30
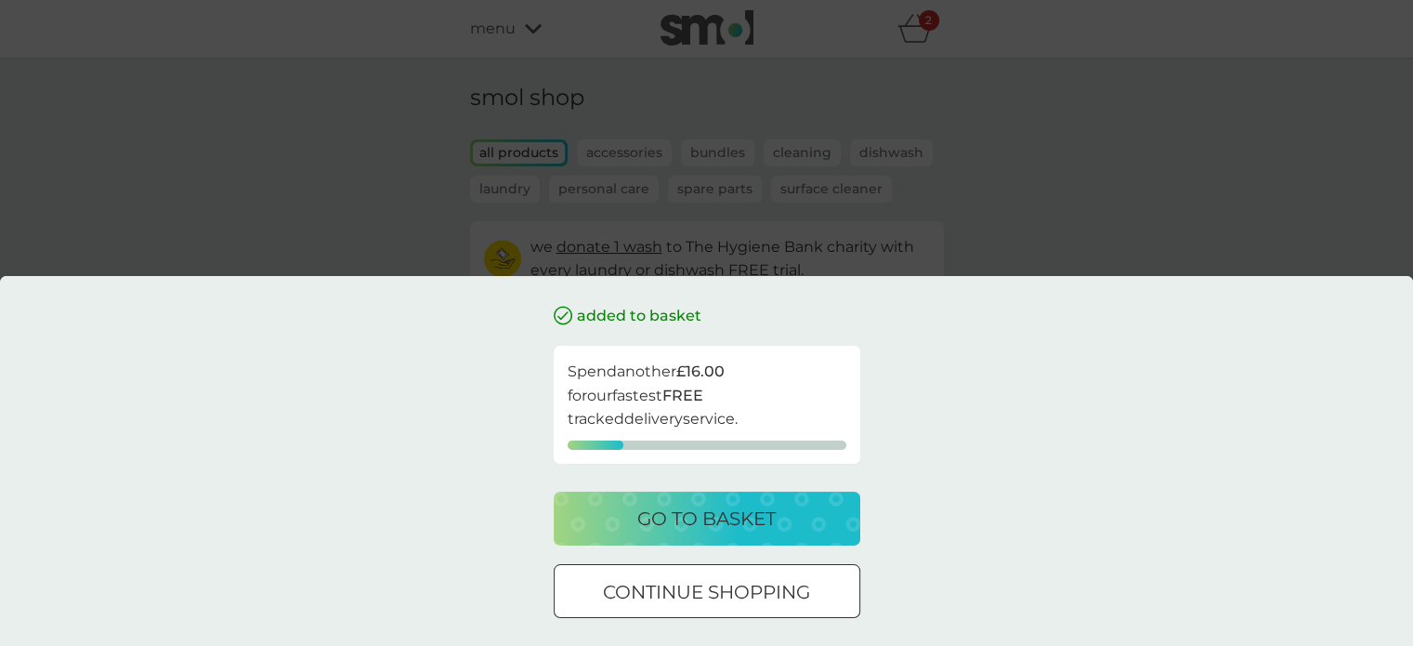
click at [701, 518] on p "go to basket" at bounding box center [706, 519] width 138 height 30
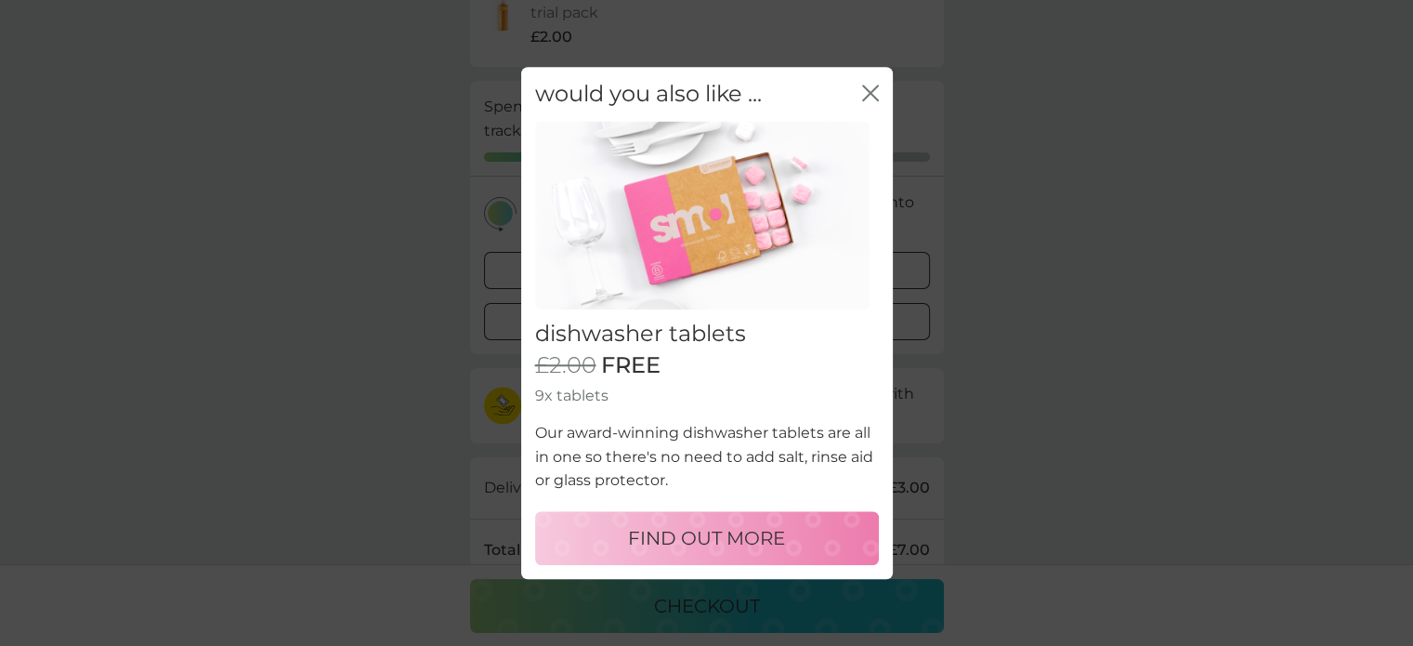
scroll to position [279, 0]
click at [873, 92] on icon "close" at bounding box center [870, 93] width 17 height 17
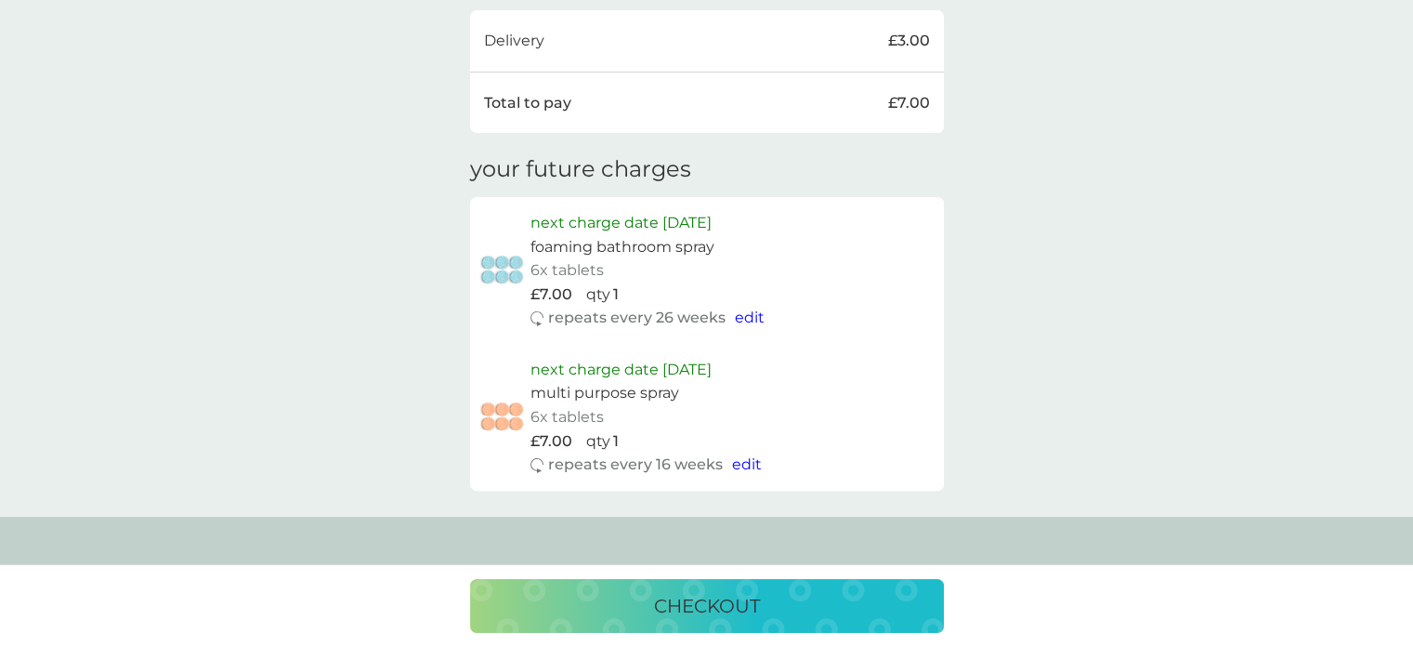
scroll to position [743, 0]
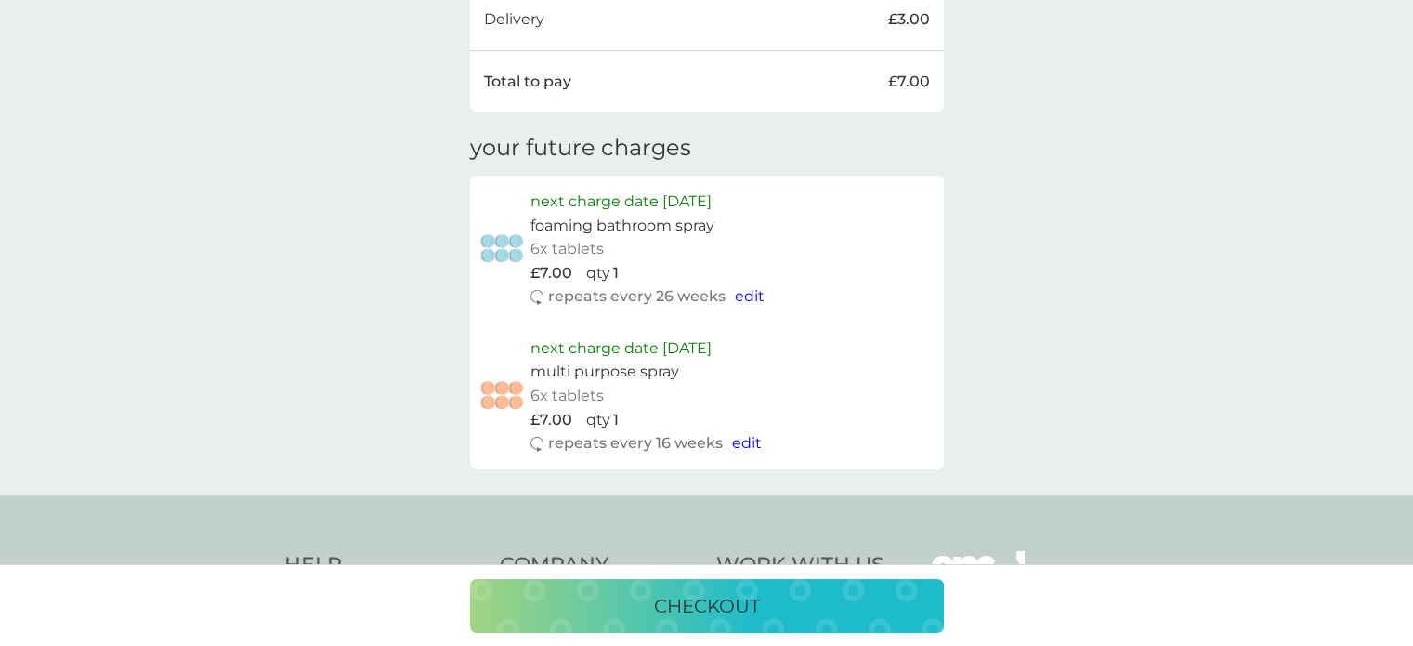
click at [755, 298] on span "edit" at bounding box center [750, 296] width 30 height 18
select select "182"
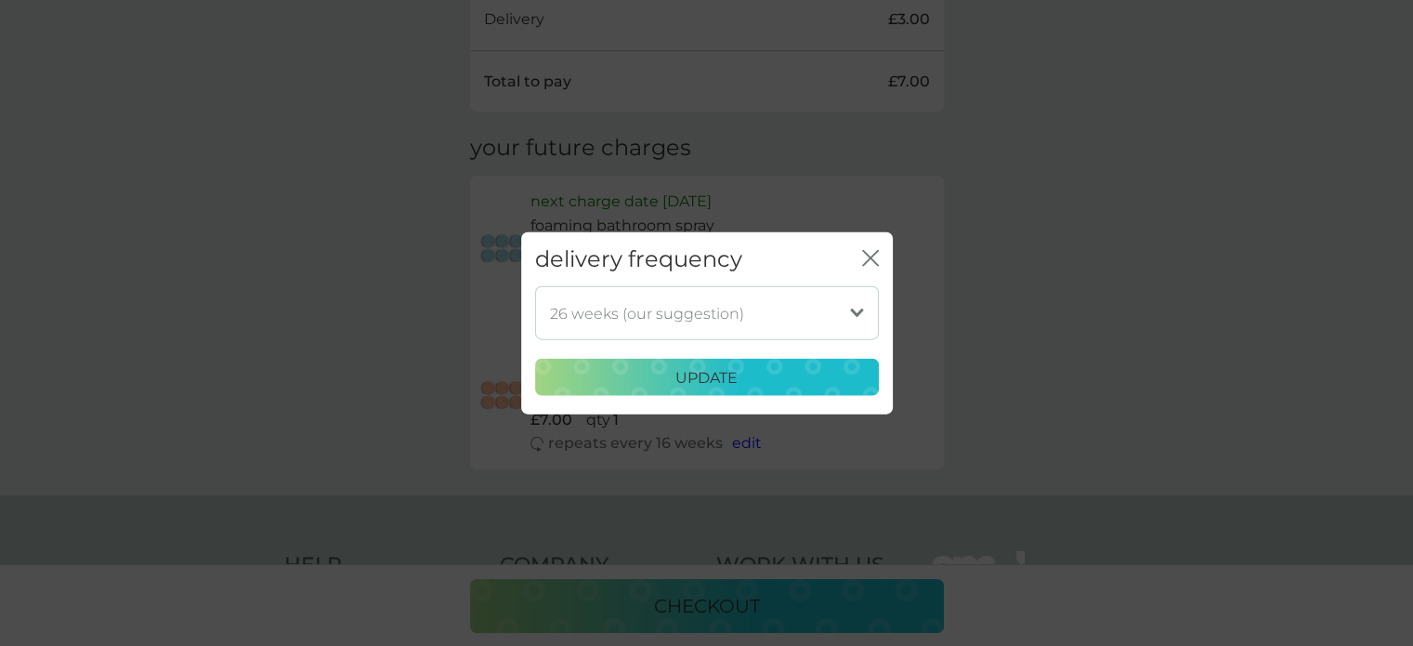
click at [861, 308] on select "1 week 2 weeks 3 weeks 4 weeks 5 weeks 6 weeks 7 weeks 8 weeks 9 weeks 10 weeks…" at bounding box center [707, 313] width 344 height 54
click at [710, 375] on p "update" at bounding box center [707, 377] width 62 height 24
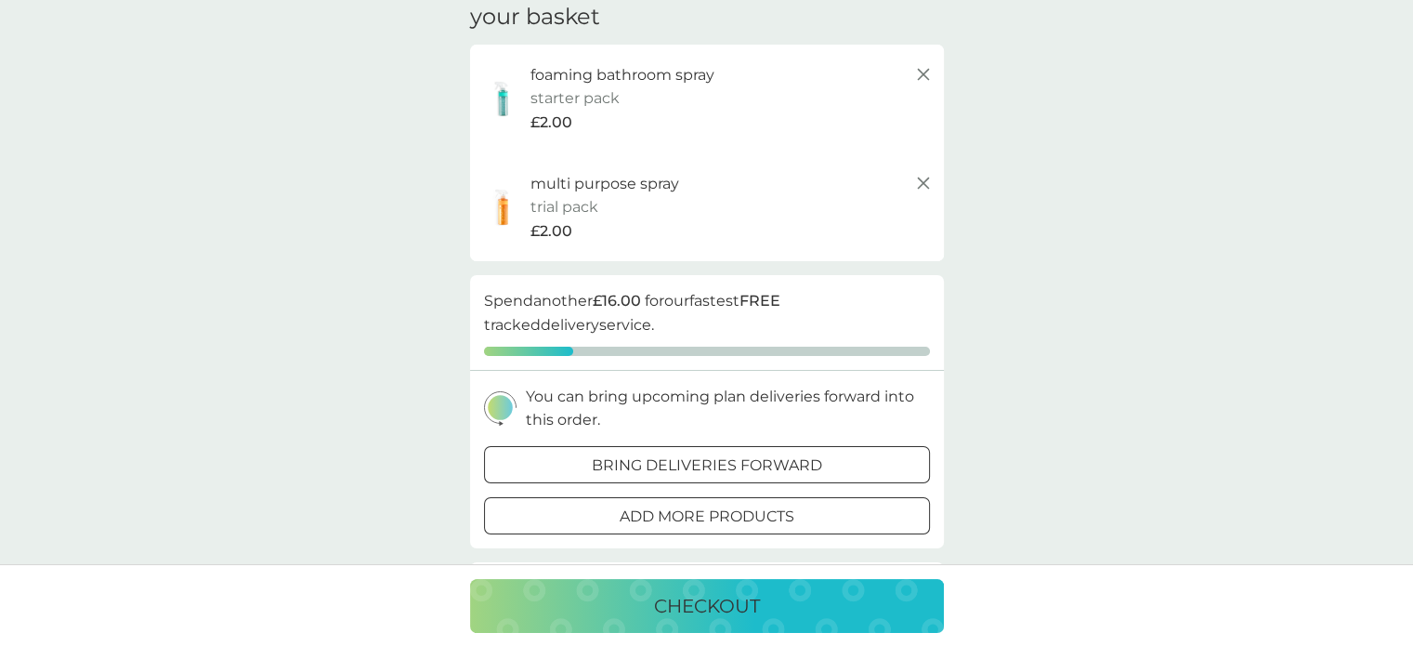
scroll to position [360, 0]
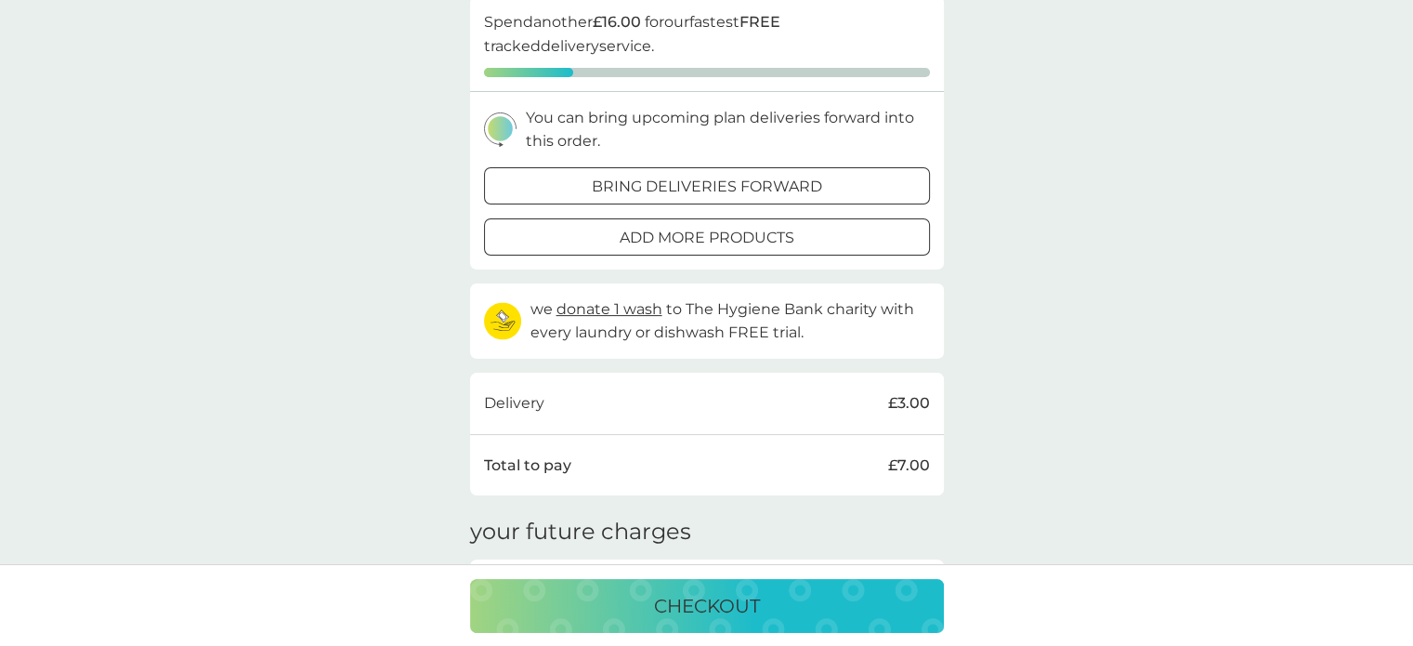
click at [707, 183] on div at bounding box center [706, 185] width 4 height 4
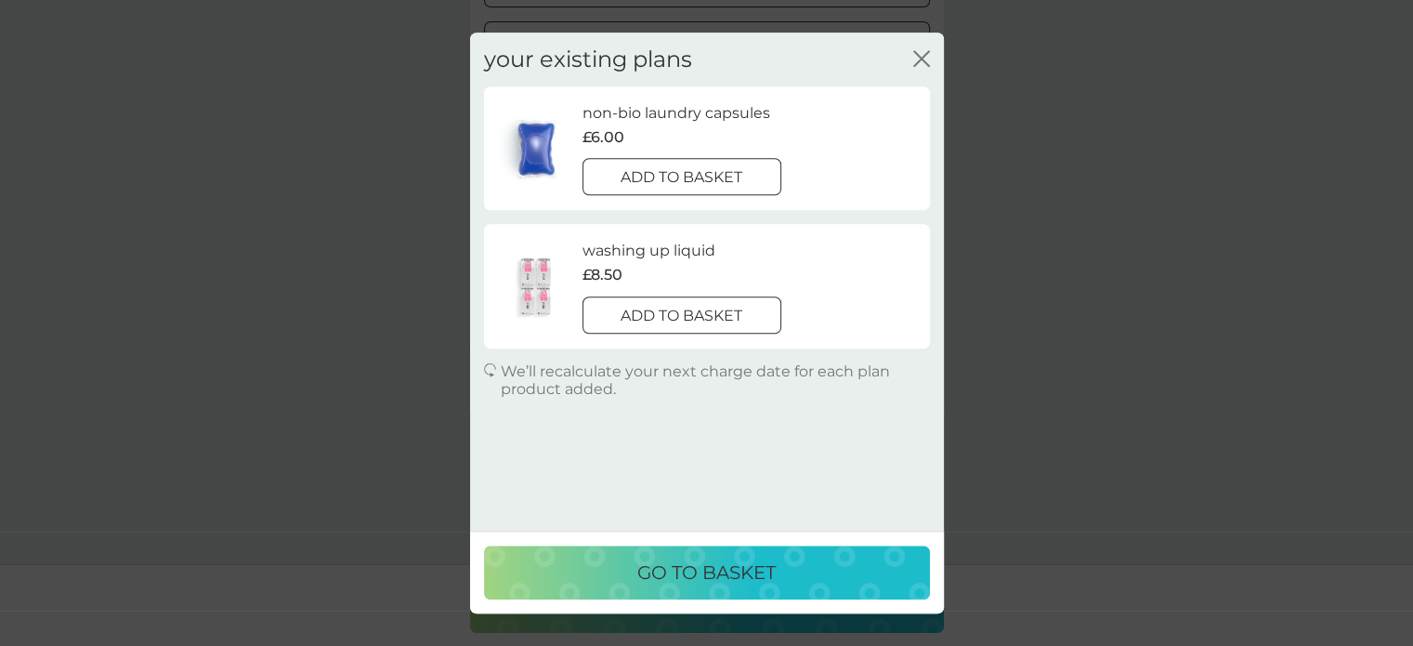
scroll to position [638, 0]
click at [916, 56] on icon "close" at bounding box center [921, 58] width 17 height 17
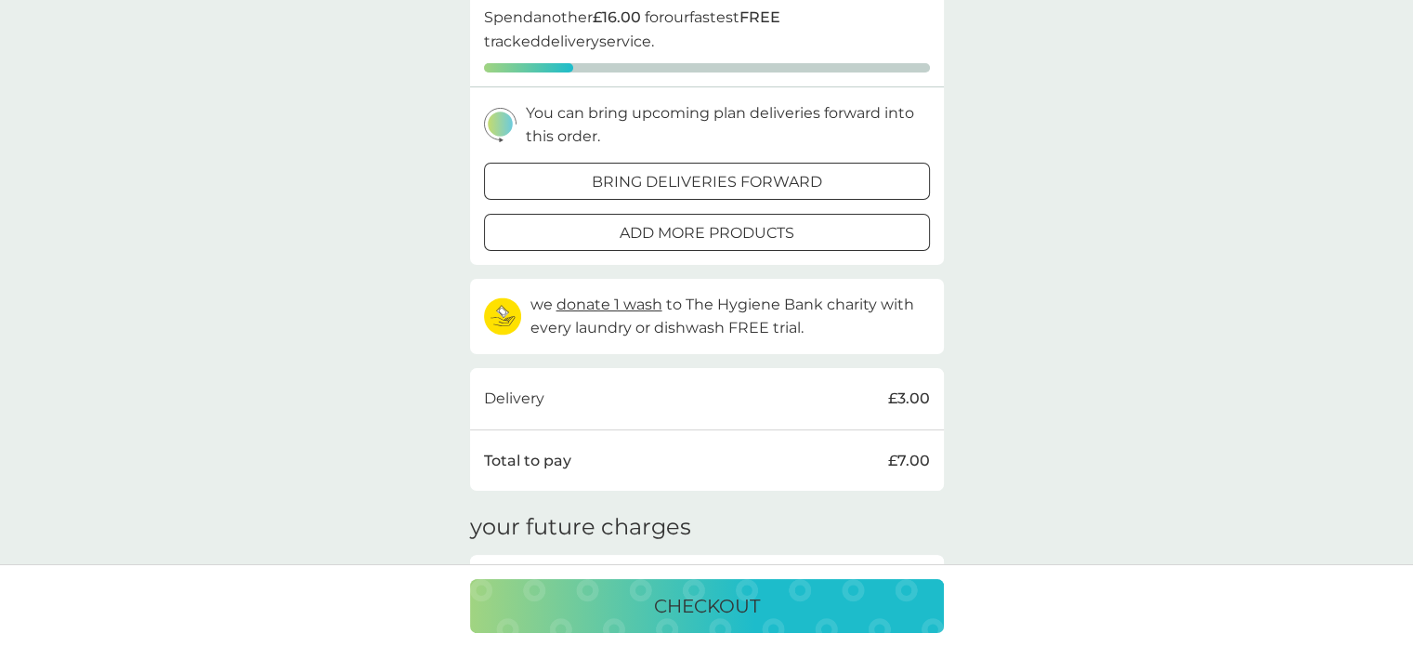
scroll to position [501, 0]
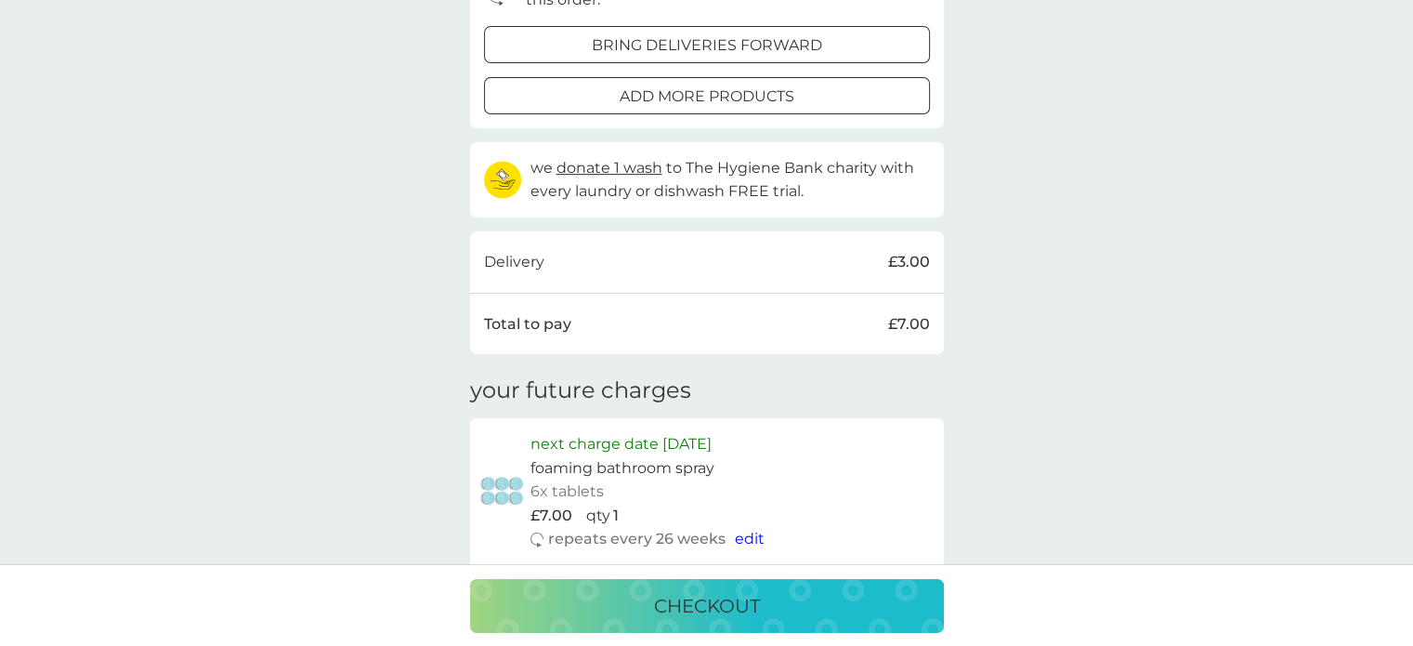
click at [709, 93] on div at bounding box center [706, 95] width 8 height 8
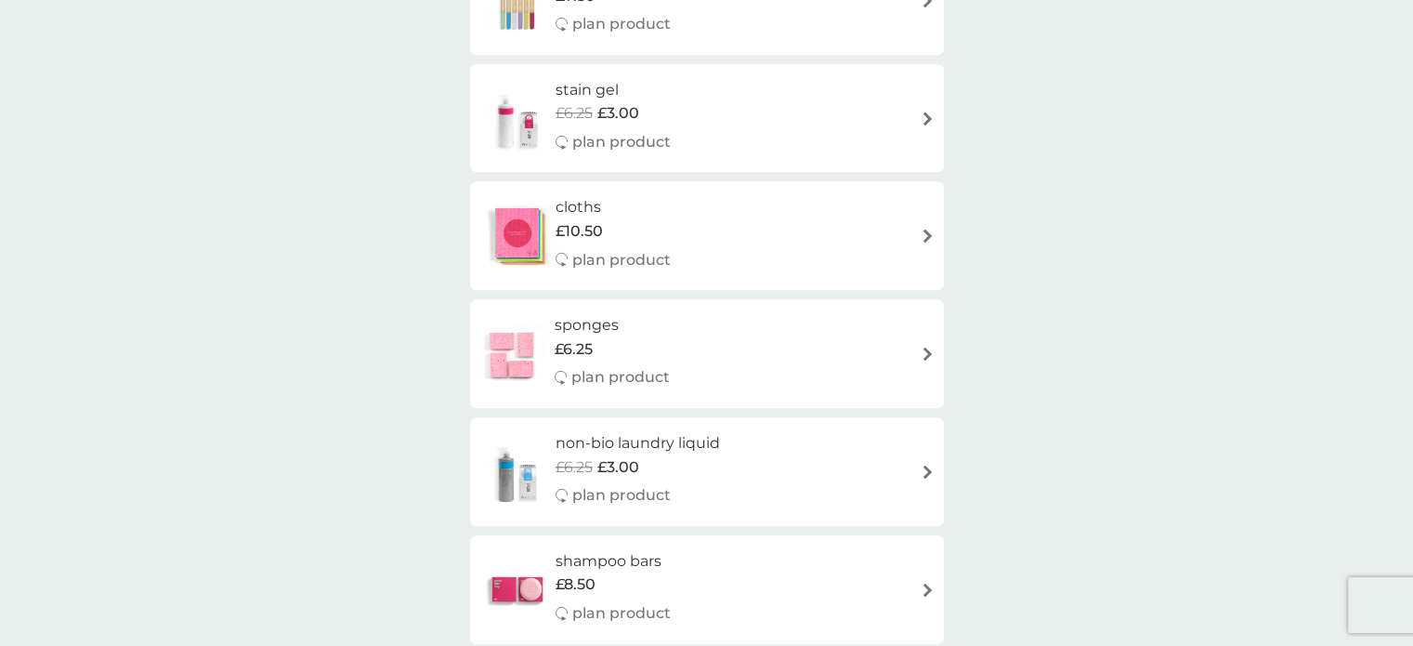
scroll to position [1858, 0]
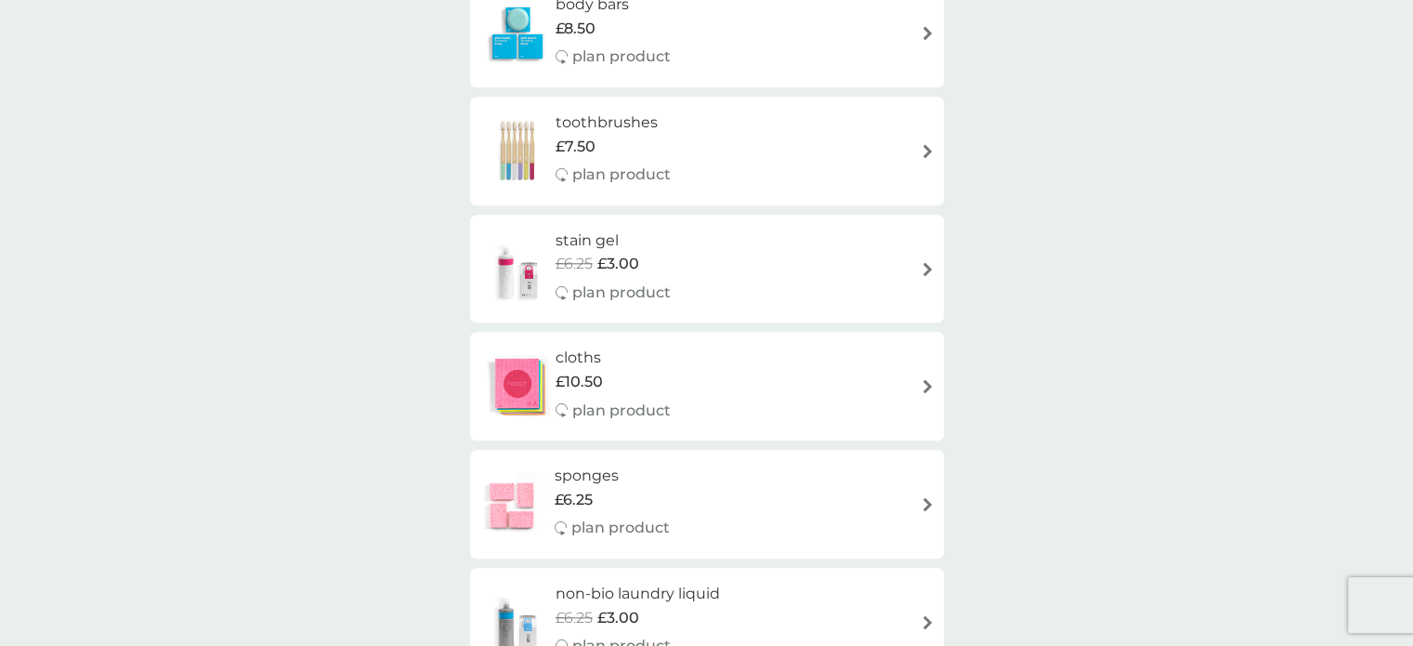
click at [567, 358] on h6 "cloths" at bounding box center [613, 358] width 115 height 24
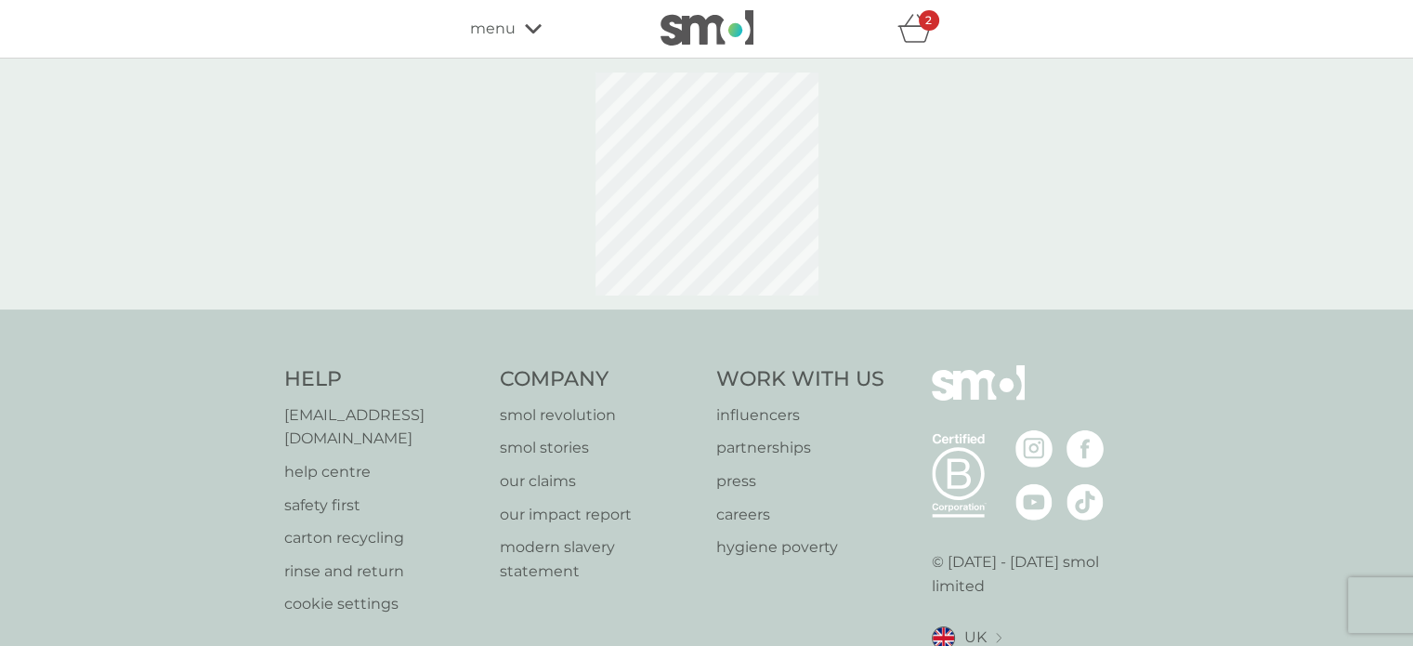
select select "91"
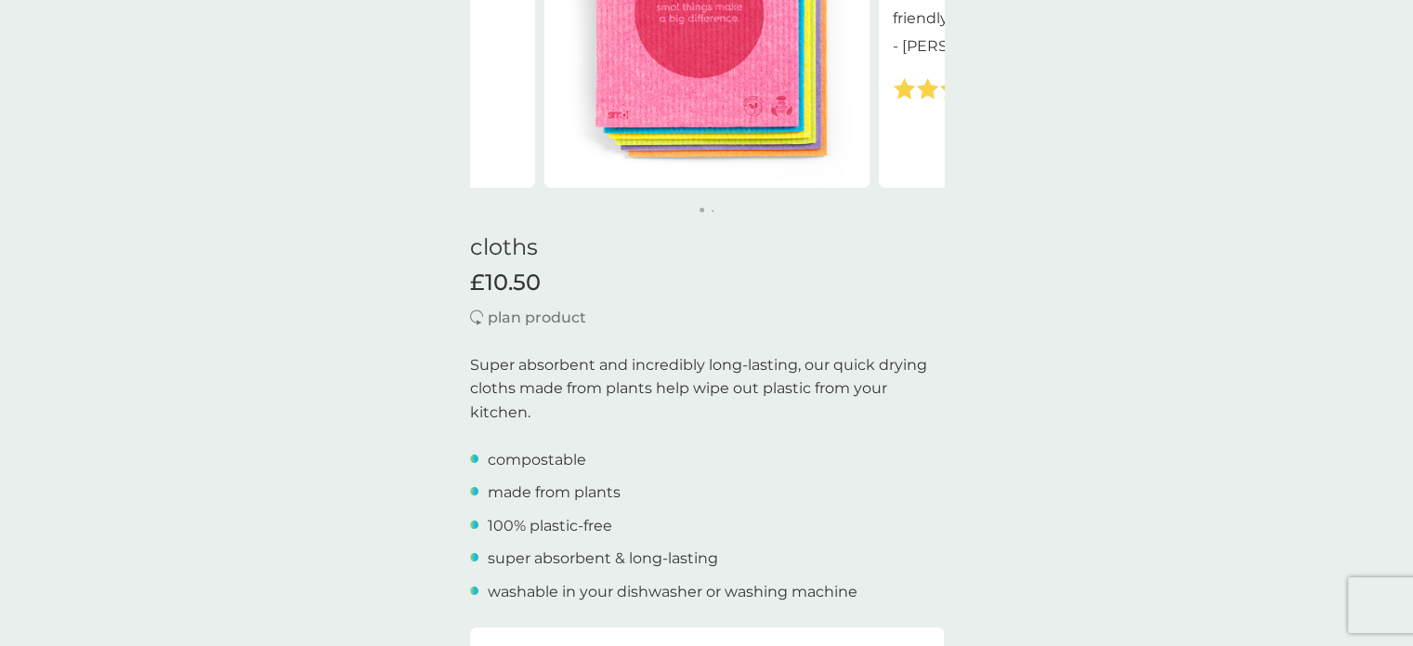
scroll to position [372, 0]
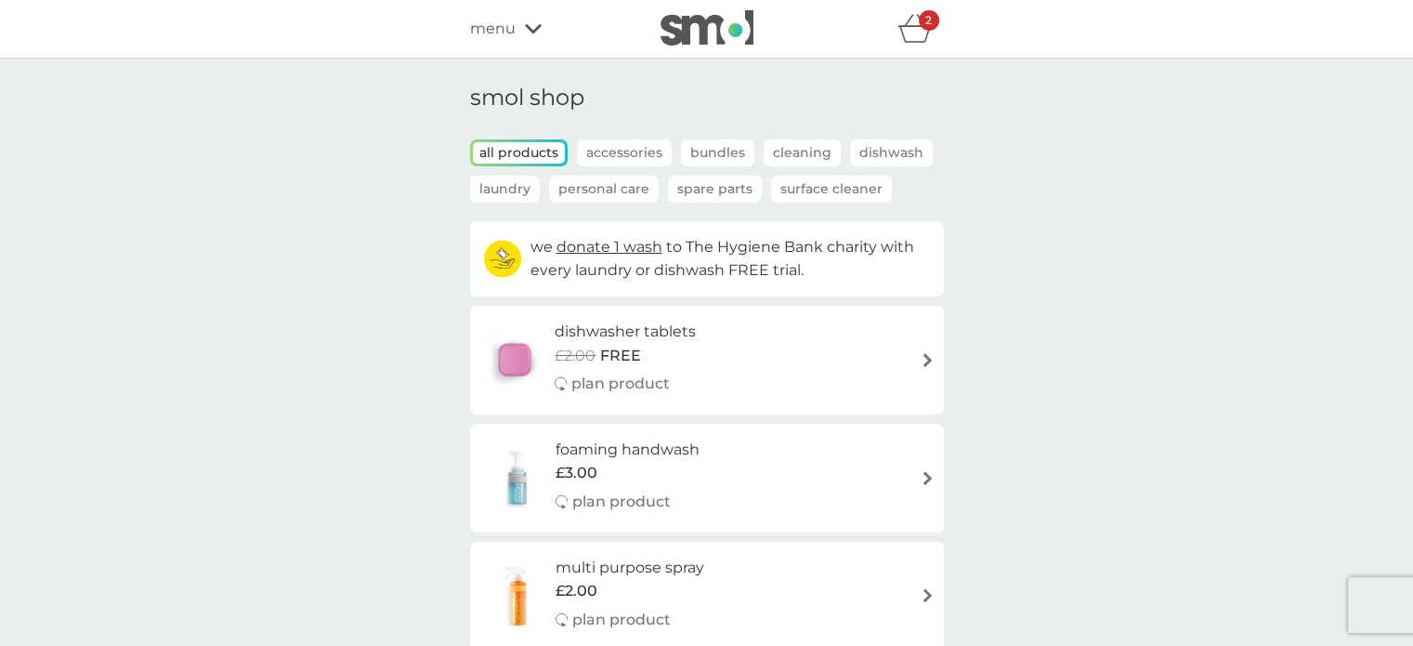
click at [922, 25] on div "2" at bounding box center [929, 20] width 20 height 20
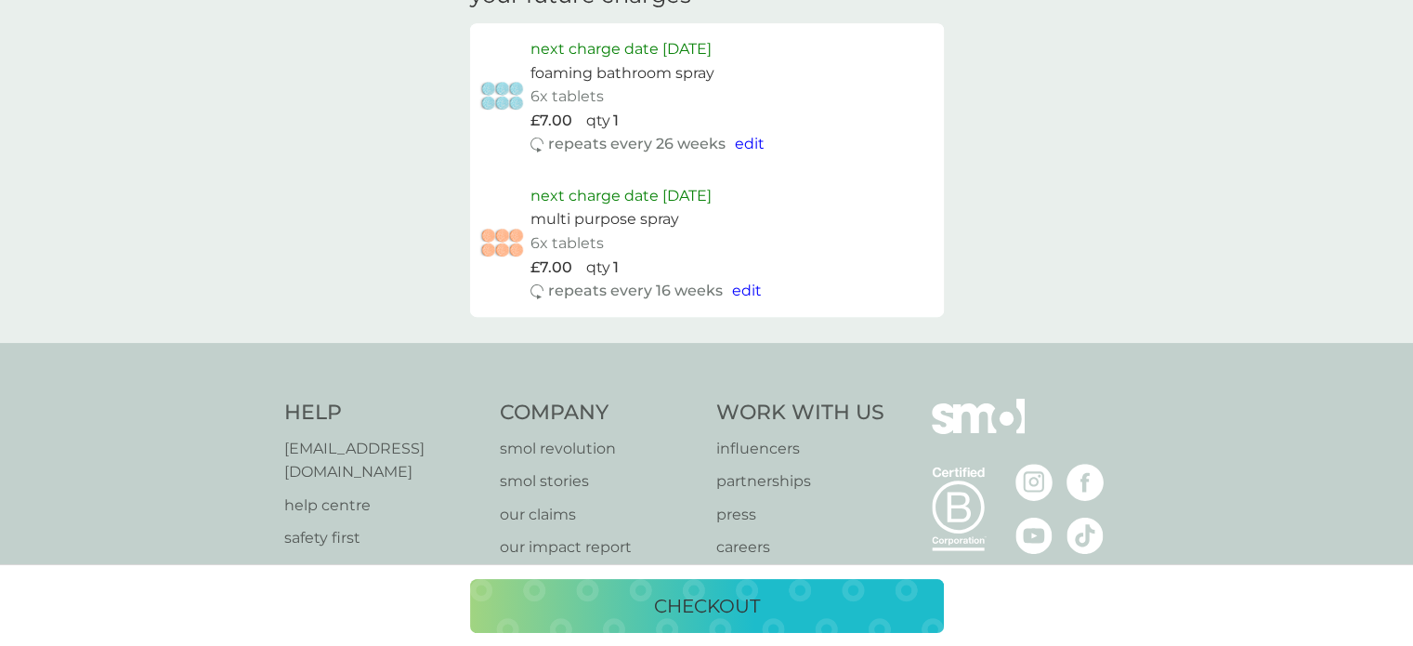
scroll to position [1010, 0]
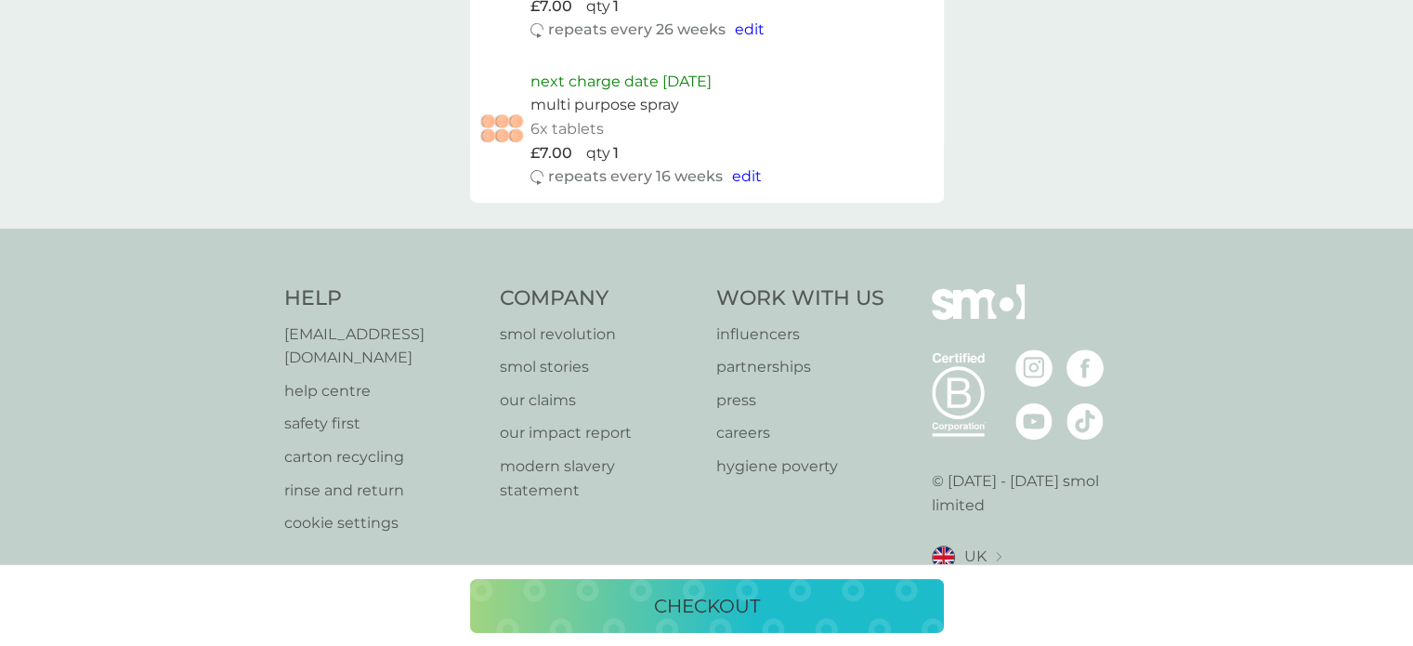
click at [717, 597] on p "checkout" at bounding box center [707, 606] width 106 height 30
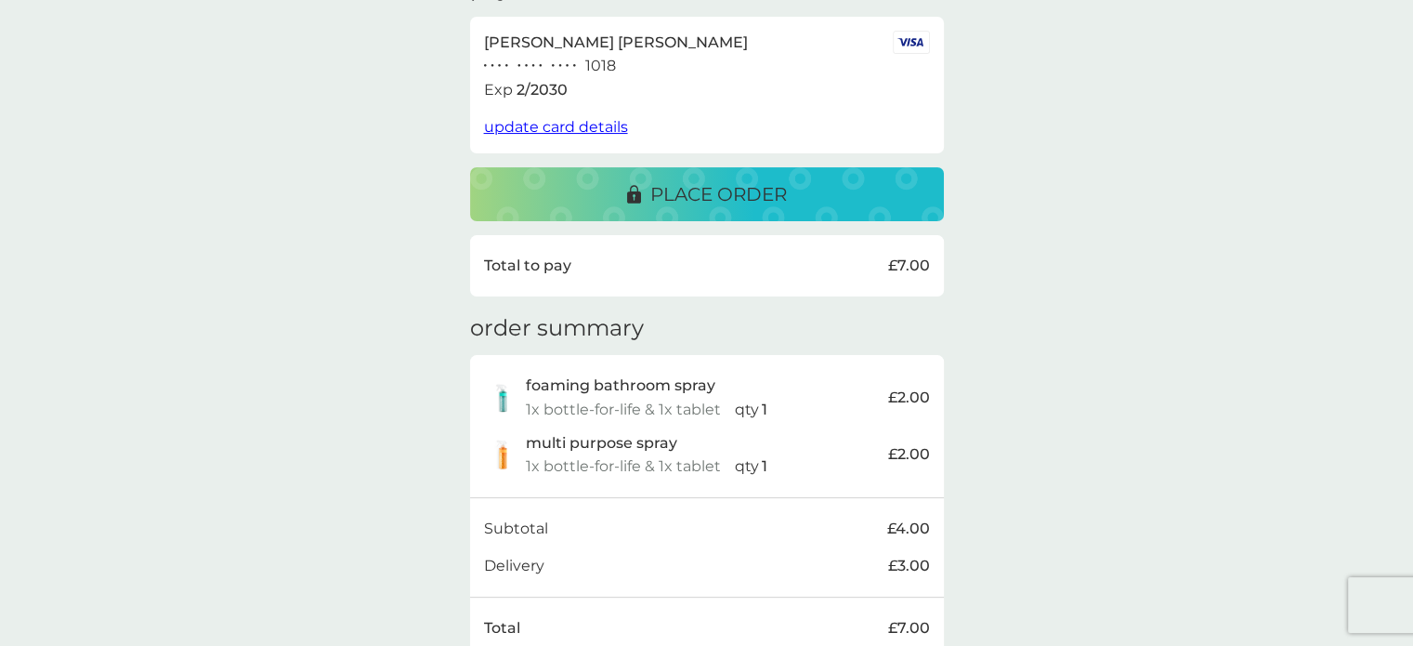
scroll to position [27, 0]
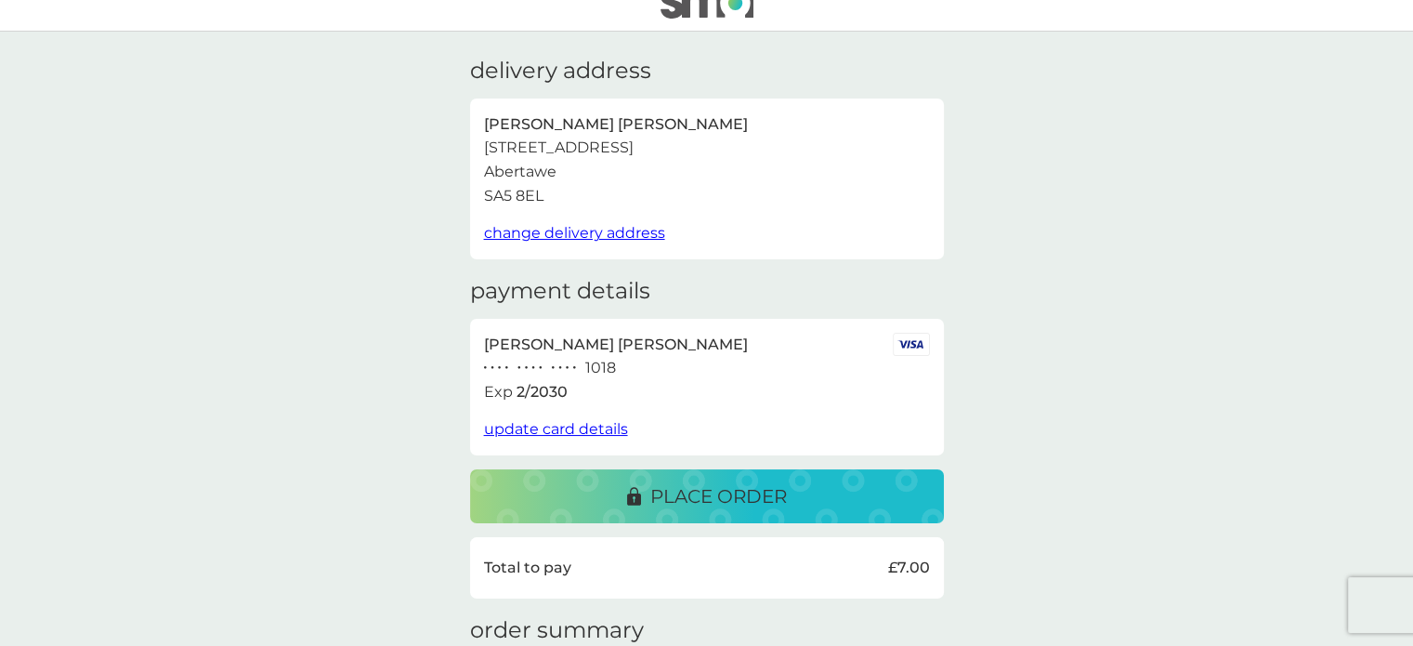
click at [695, 487] on p "place order" at bounding box center [718, 496] width 137 height 30
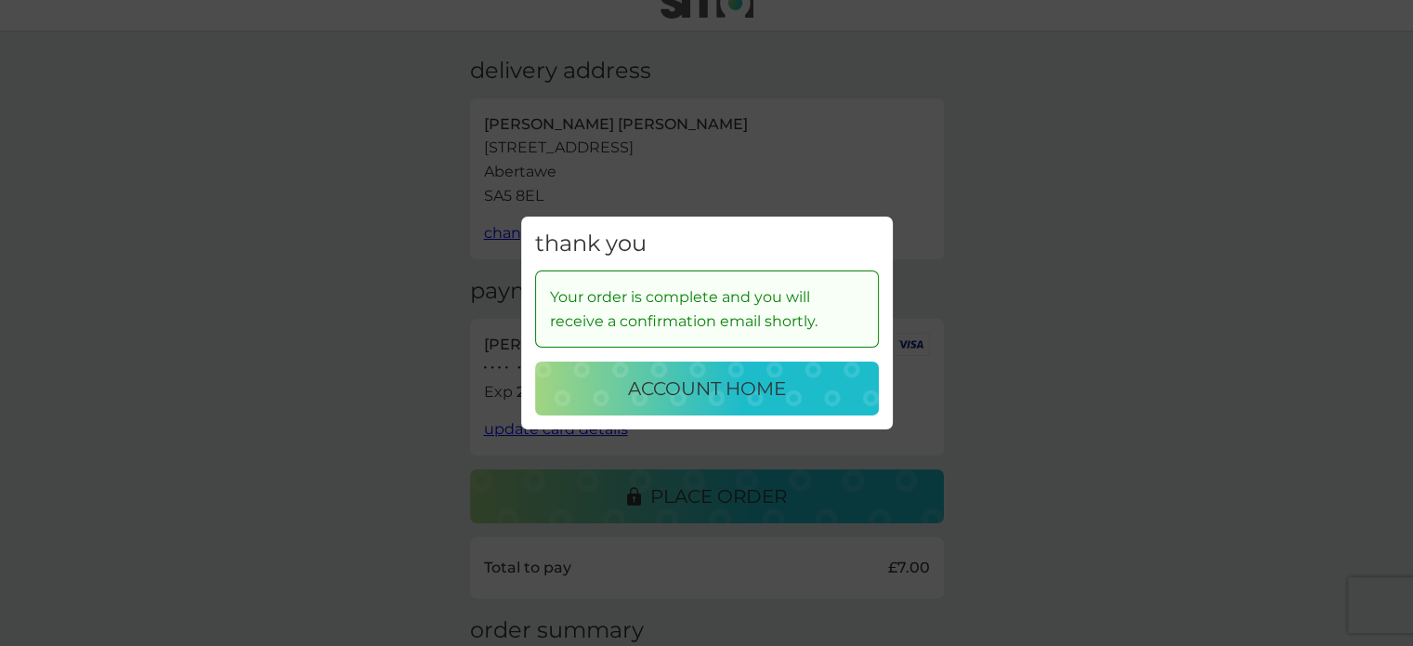
click at [693, 385] on p "account home" at bounding box center [707, 389] width 158 height 30
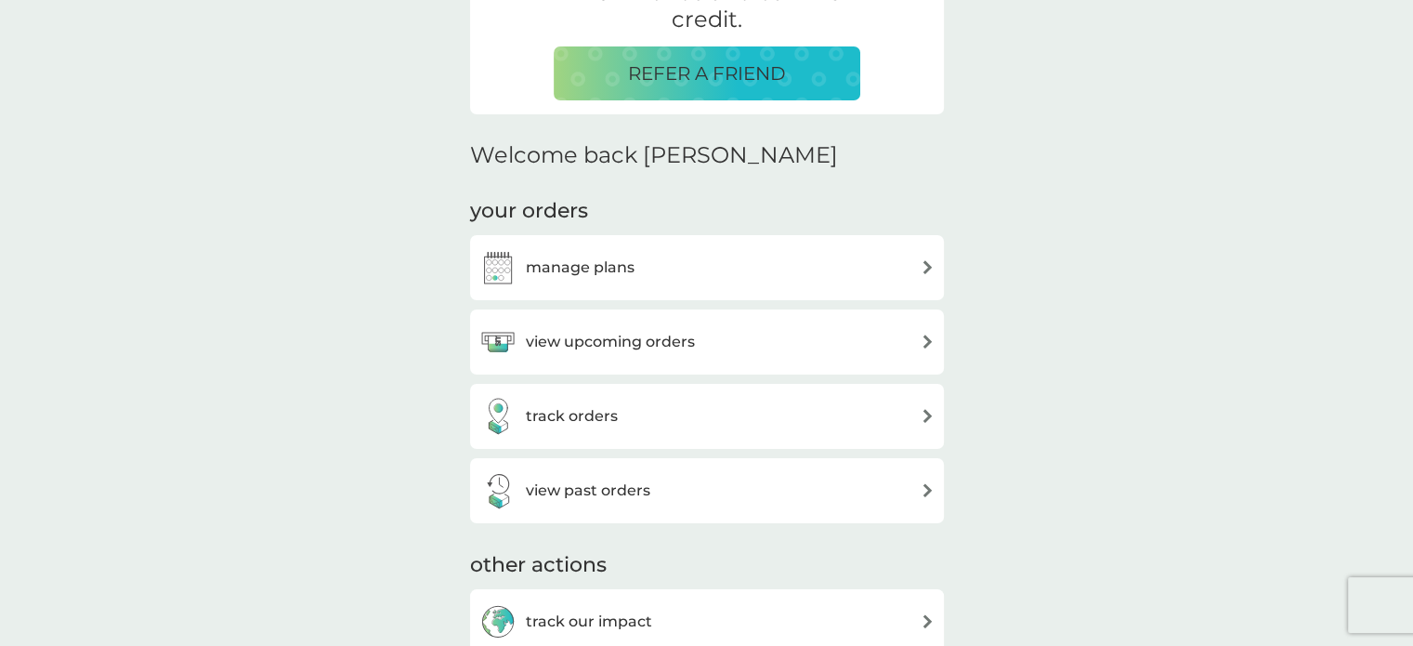
scroll to position [465, 0]
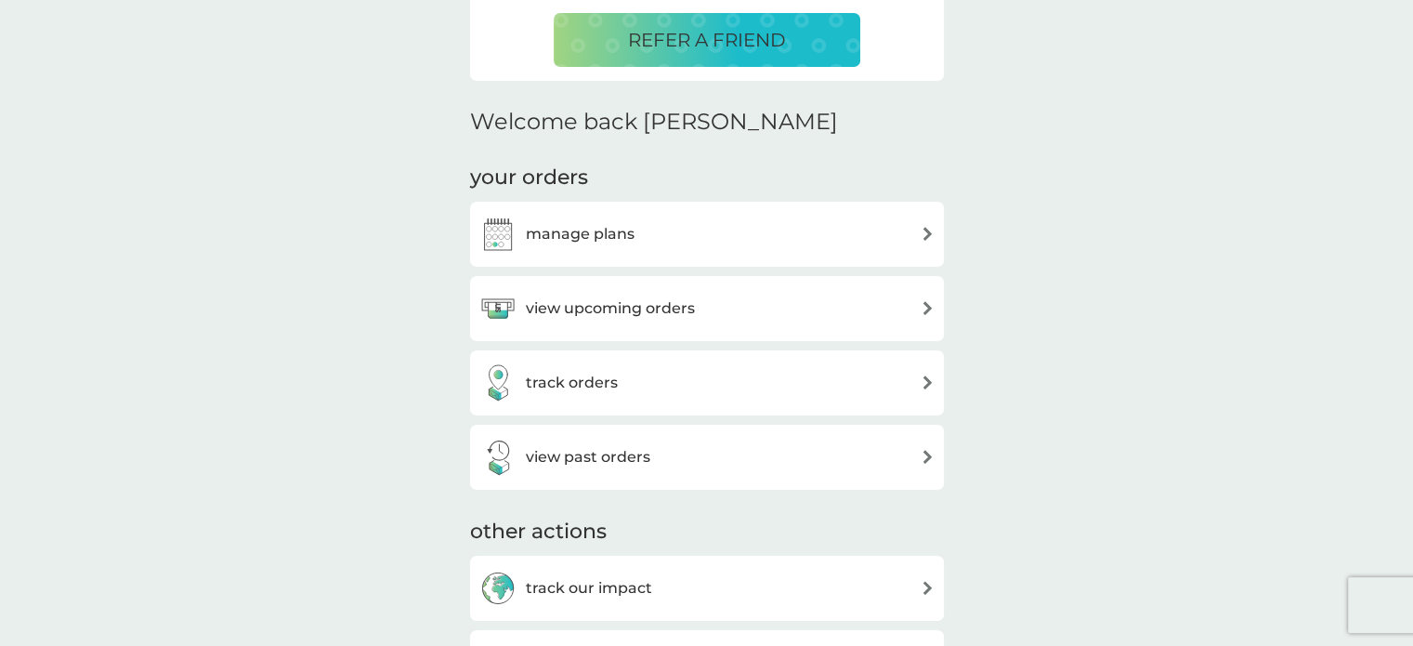
click at [837, 223] on div "manage plans" at bounding box center [706, 234] width 455 height 37
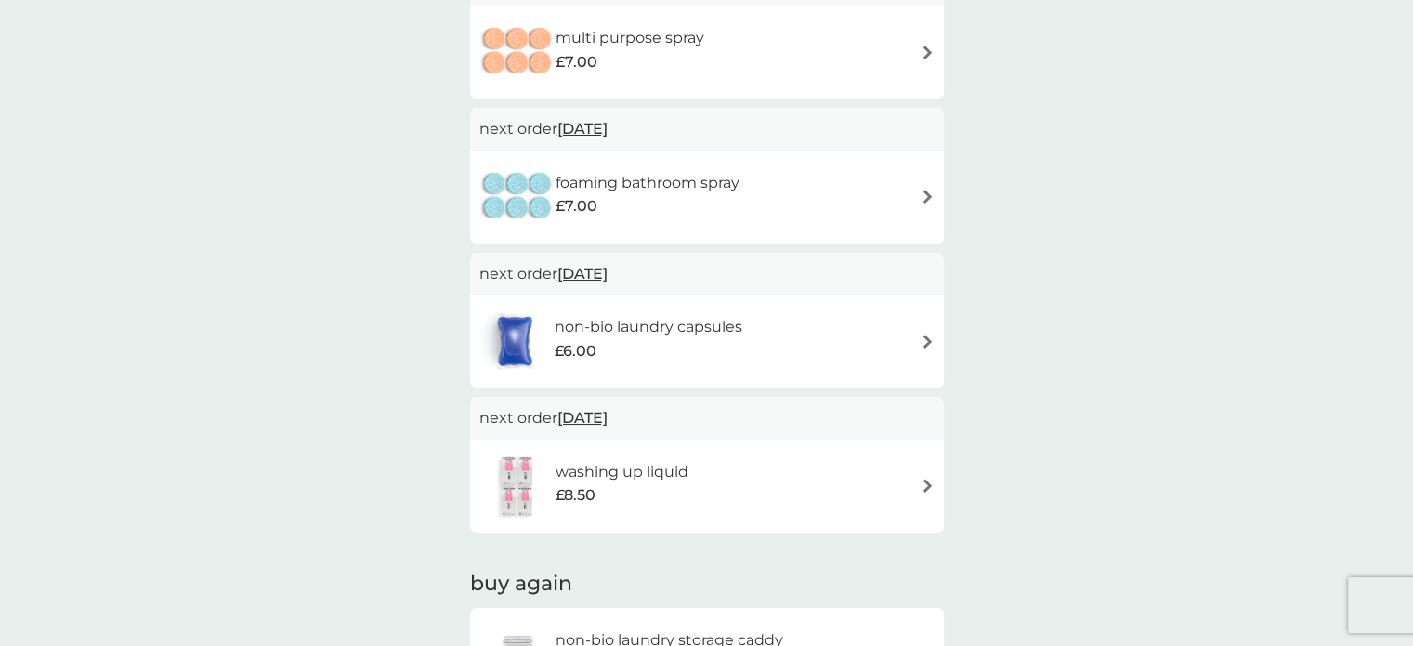
scroll to position [93, 0]
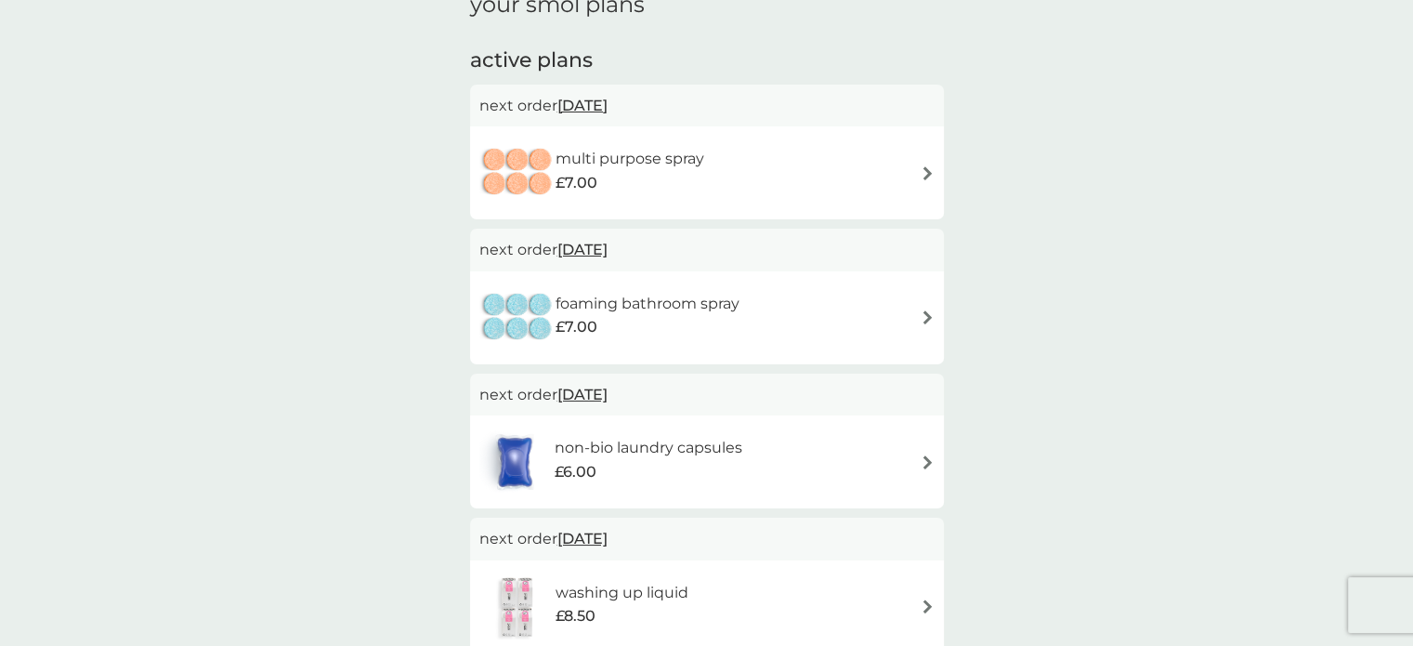
click at [923, 170] on img at bounding box center [928, 173] width 14 height 14
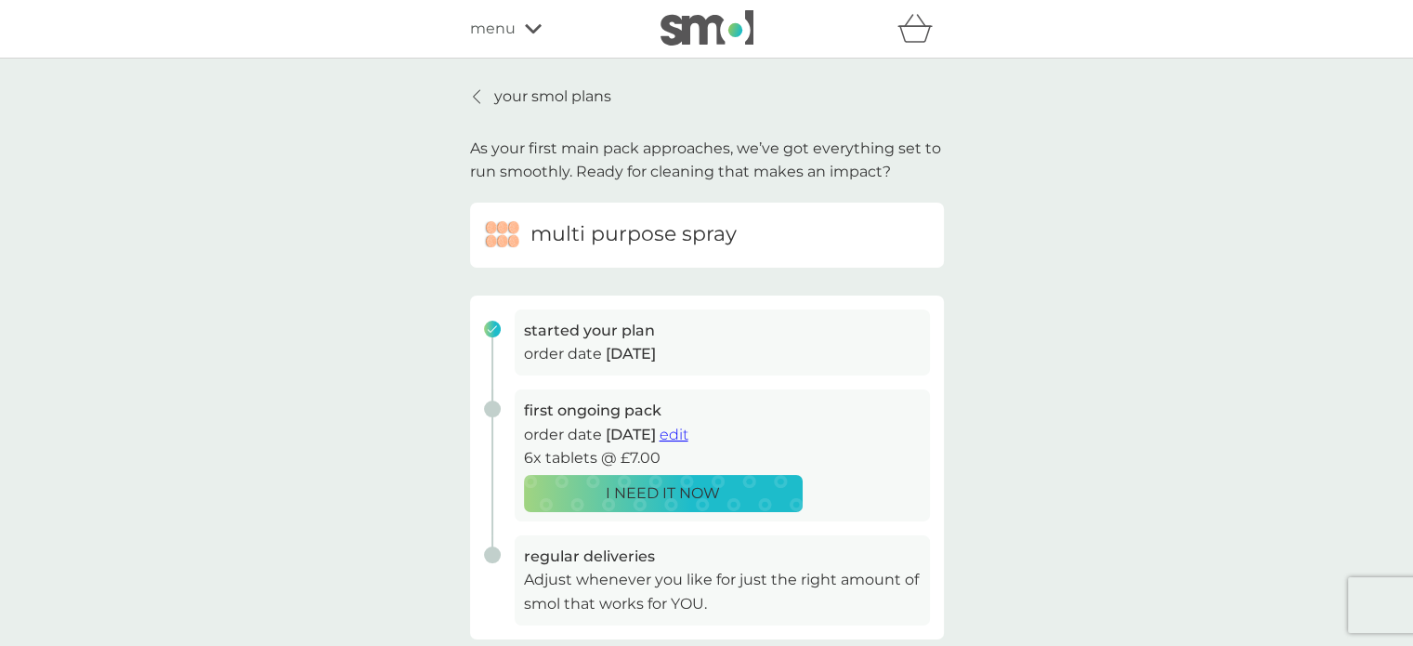
scroll to position [186, 0]
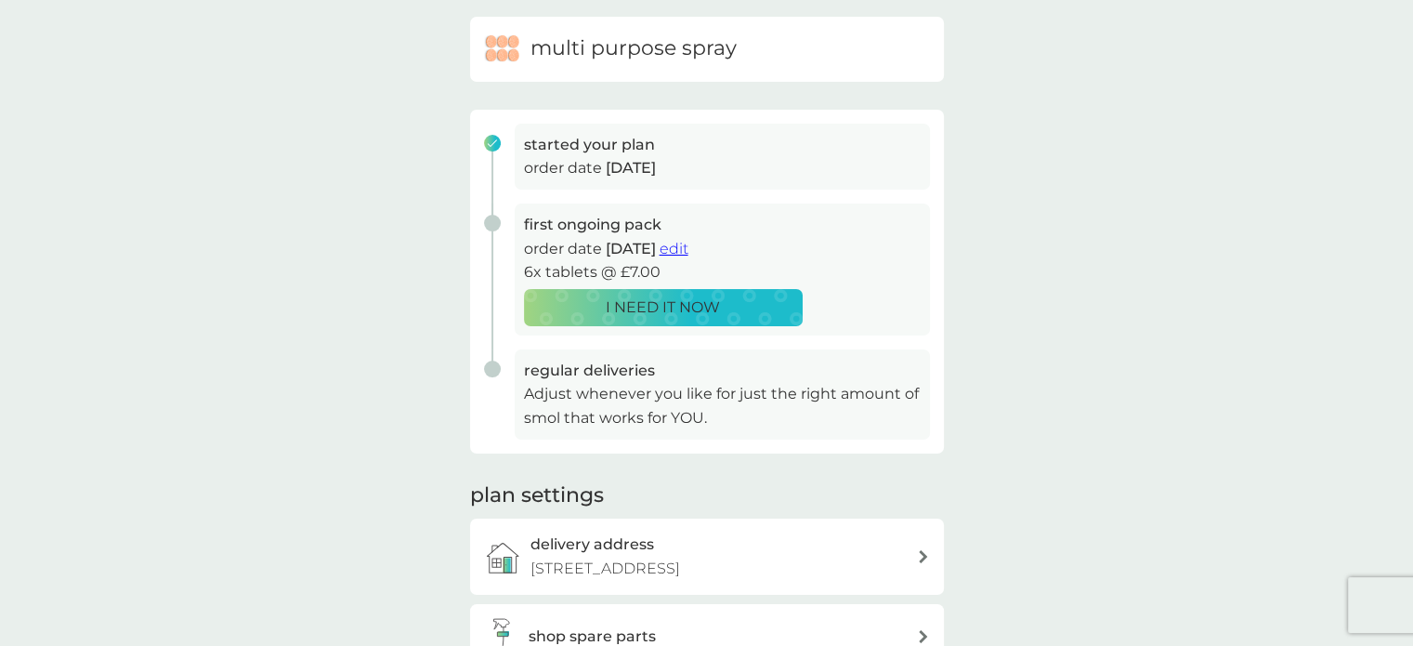
click at [689, 249] on span "edit" at bounding box center [674, 249] width 29 height 18
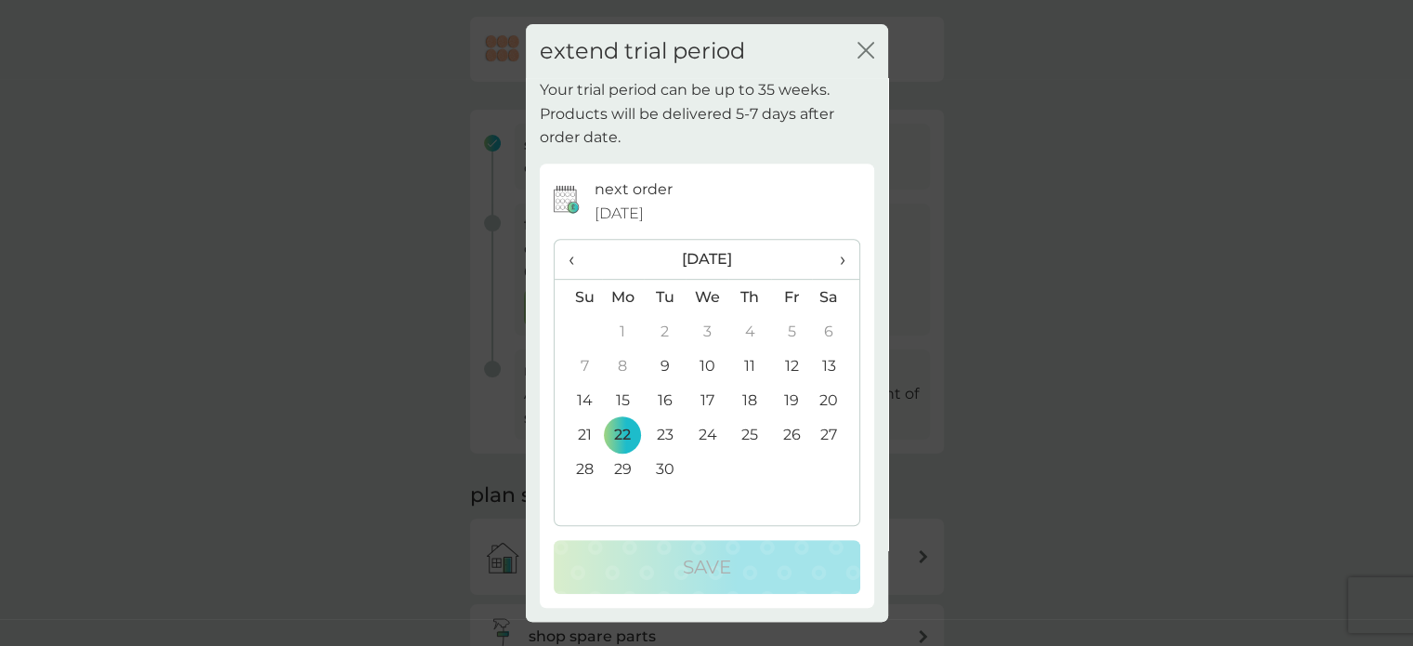
click at [842, 256] on span "›" at bounding box center [835, 259] width 19 height 39
click at [867, 46] on icon "close" at bounding box center [866, 50] width 17 height 17
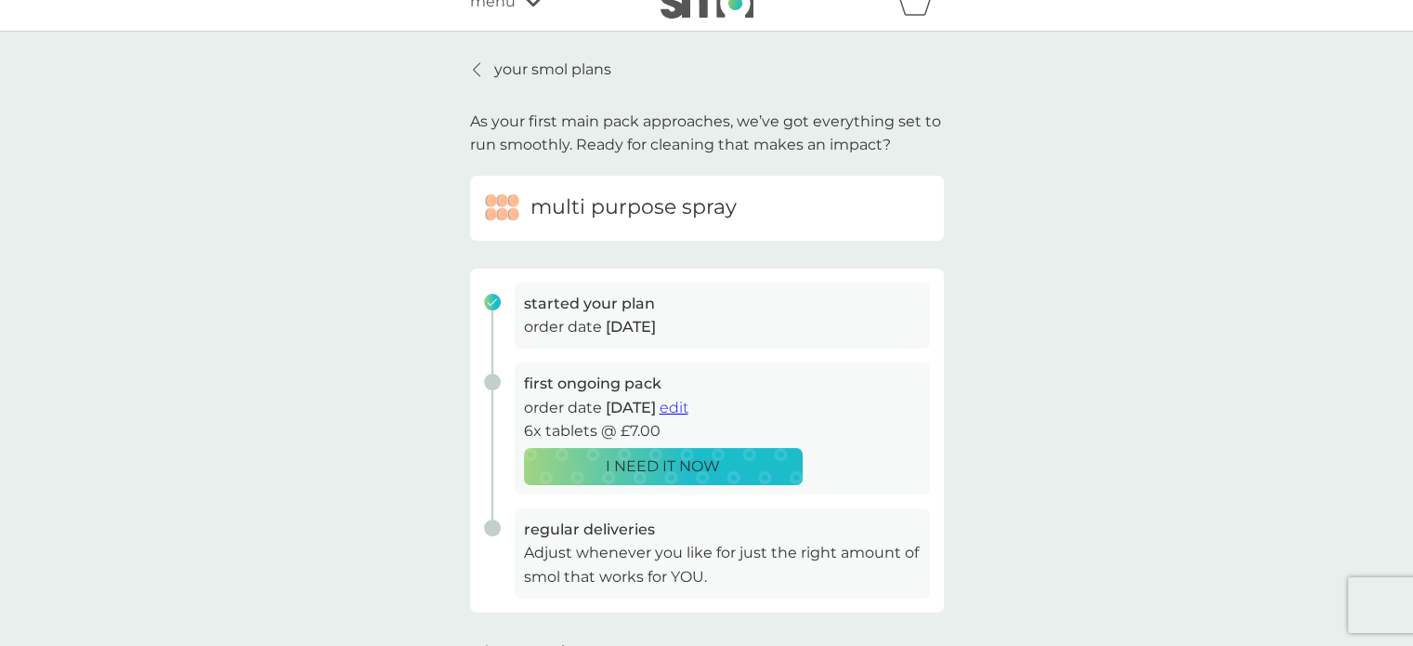
scroll to position [0, 0]
